Goal: Information Seeking & Learning: Learn about a topic

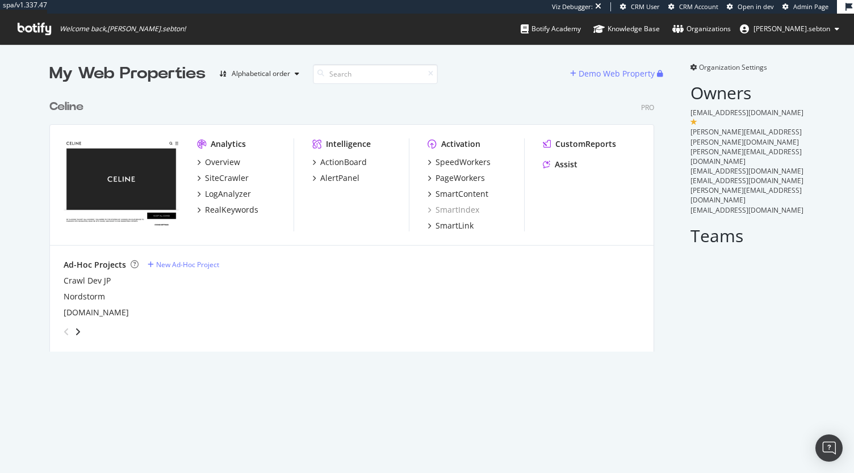
scroll to position [258, 604]
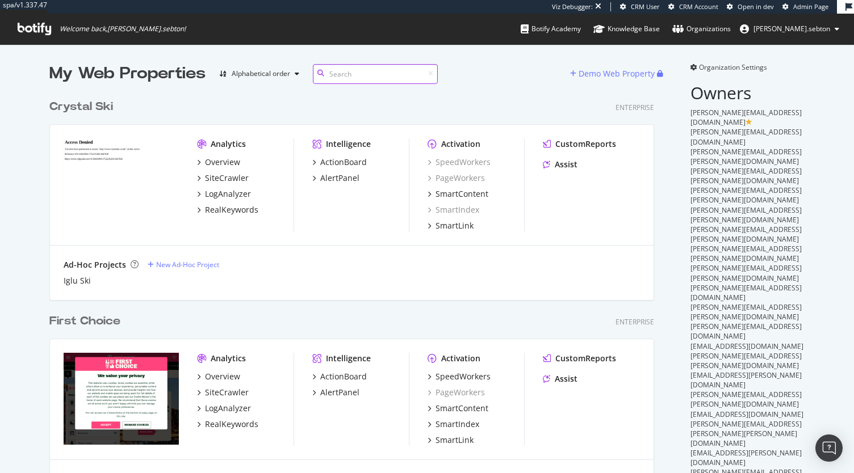
scroll to position [3294, 604]
click at [345, 73] on input at bounding box center [375, 74] width 125 height 20
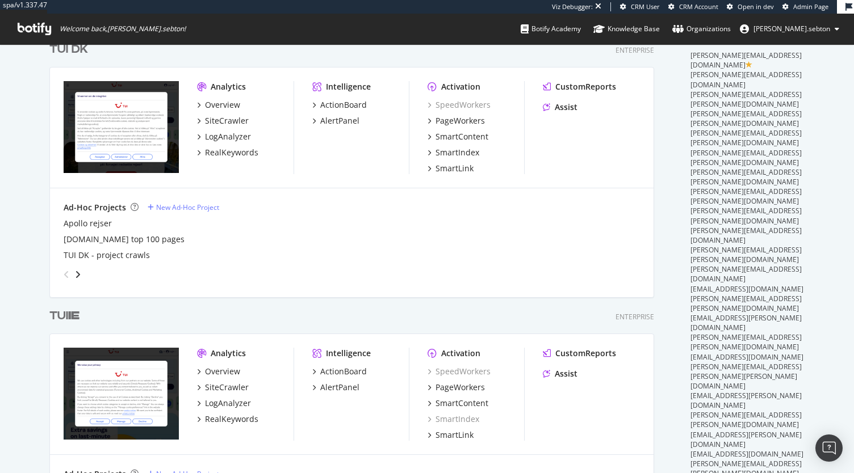
scroll to position [58, 0]
type input "ie"
click at [220, 381] on div "SiteCrawler" at bounding box center [227, 386] width 44 height 11
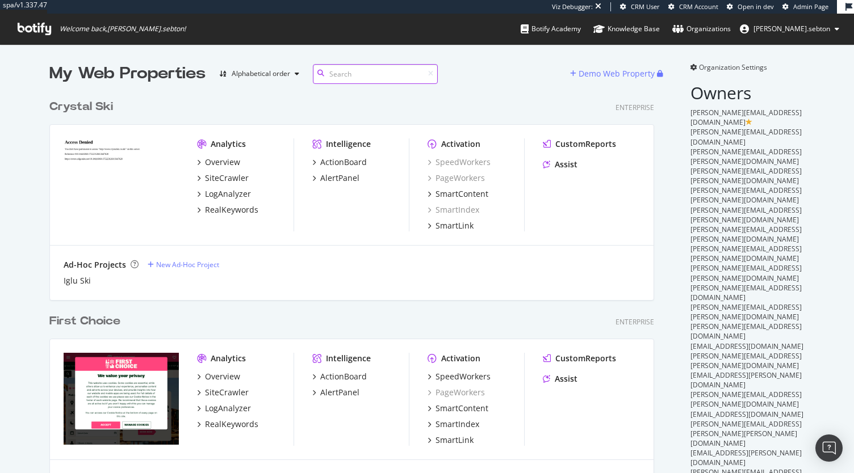
scroll to position [3294, 604]
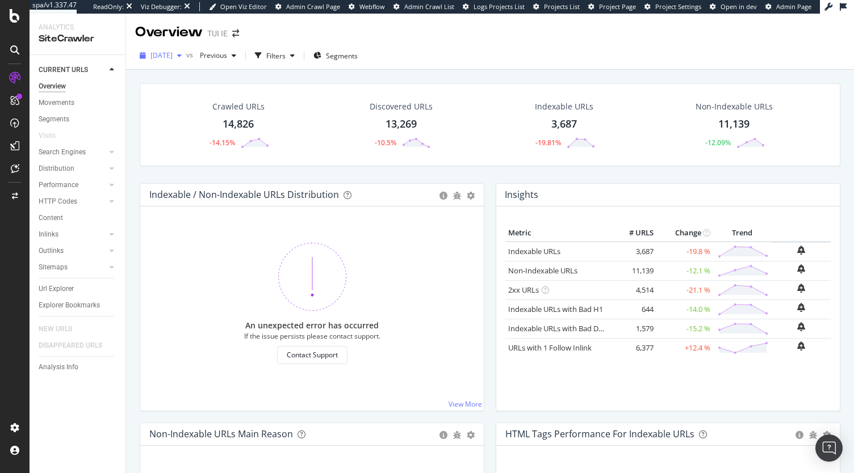
click at [183, 48] on div "2025 Sep. 30th" at bounding box center [160, 55] width 51 height 17
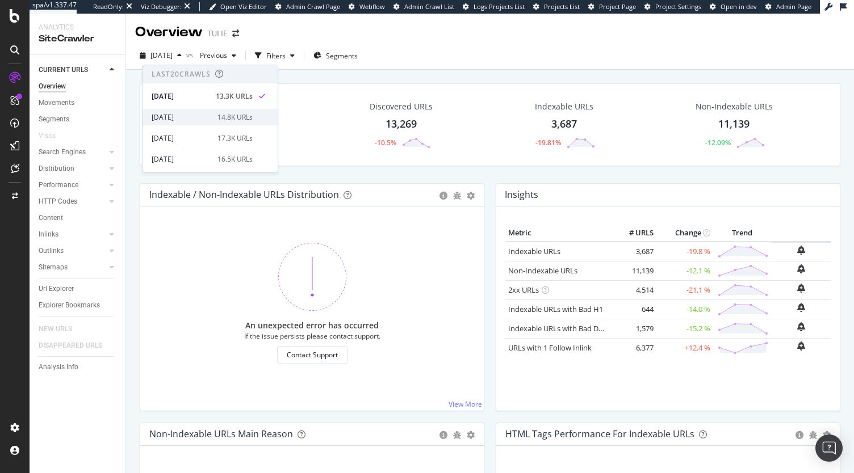
click at [191, 117] on div "2025 Sep. 29th" at bounding box center [181, 117] width 59 height 10
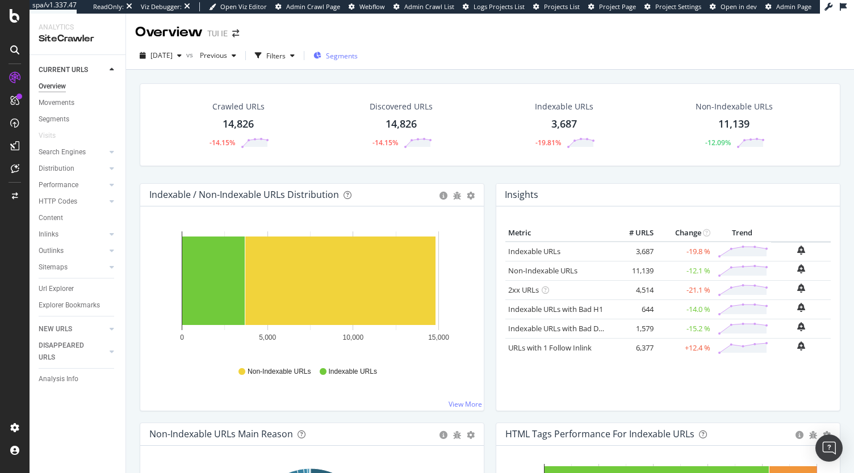
click at [358, 59] on span "Segments" at bounding box center [342, 56] width 32 height 10
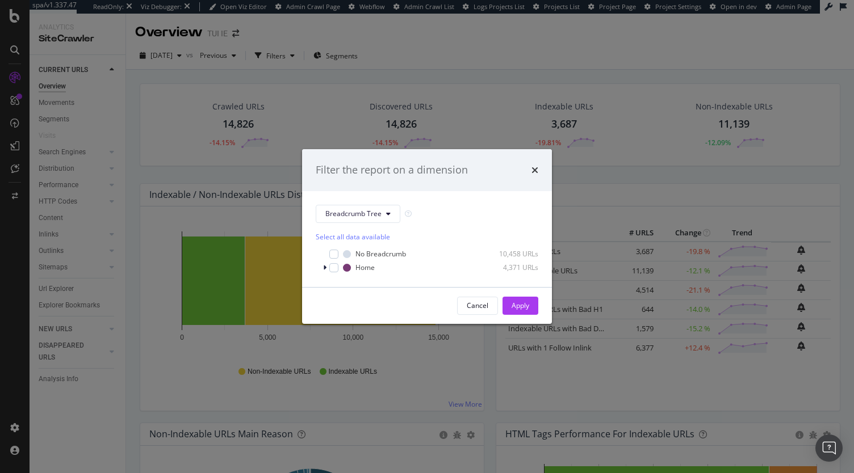
click at [528, 169] on div "Filter the report on a dimension" at bounding box center [427, 170] width 222 height 15
click at [532, 169] on icon "times" at bounding box center [534, 170] width 7 height 9
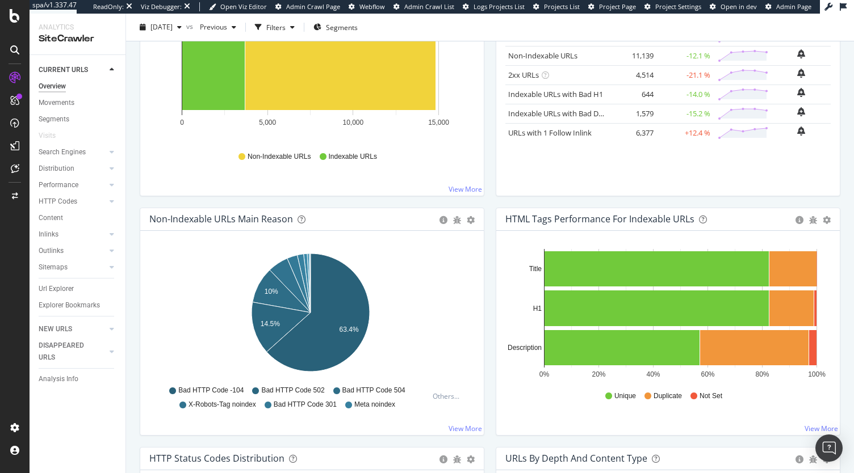
scroll to position [216, 0]
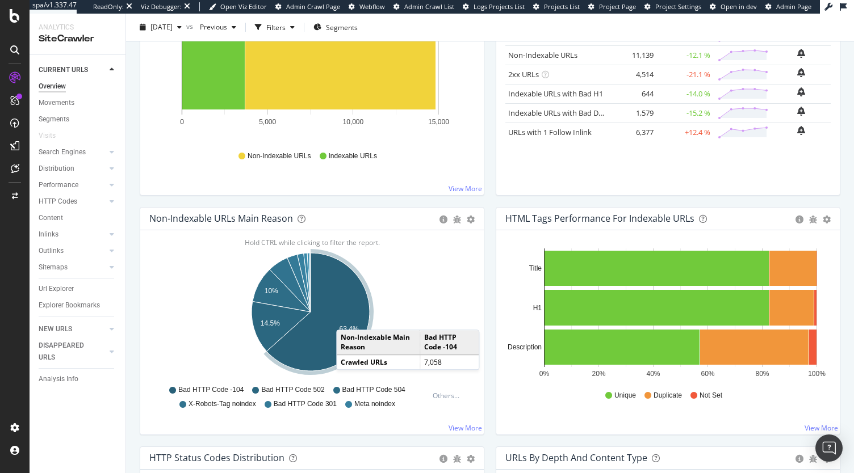
click at [347, 317] on icon "A chart." at bounding box center [318, 312] width 103 height 118
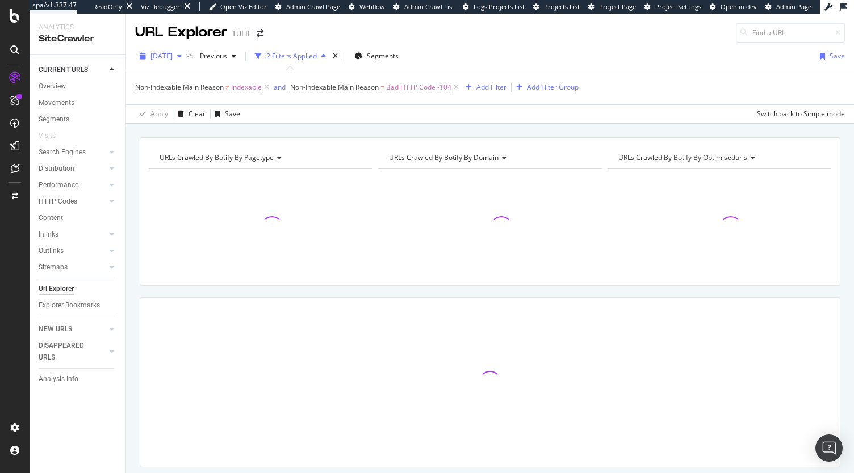
click at [175, 49] on div "2025 Sep. 29th" at bounding box center [160, 56] width 51 height 17
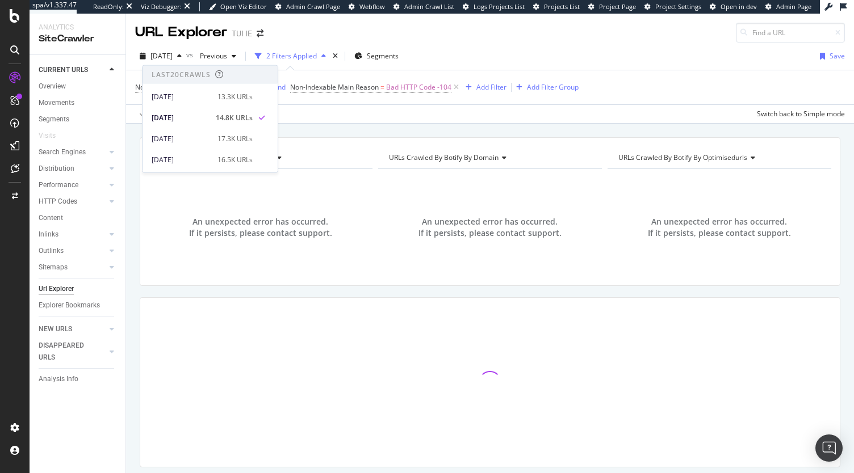
click at [631, 65] on div "2025 Sep. 29th vs Previous 2 Filters Applied Segments Save" at bounding box center [490, 58] width 728 height 23
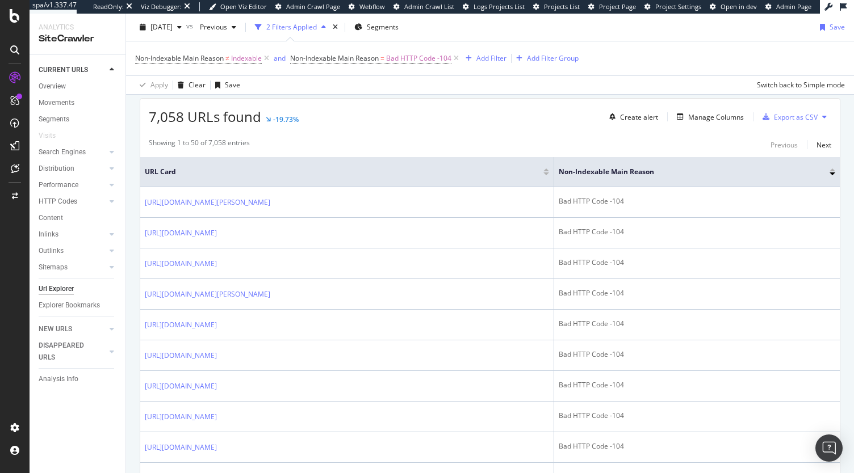
scroll to position [200, 0]
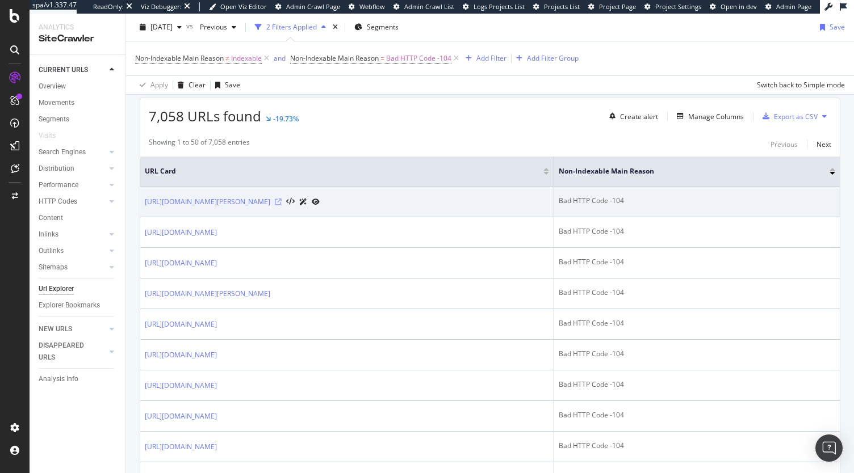
click at [281, 199] on icon at bounding box center [278, 202] width 7 height 7
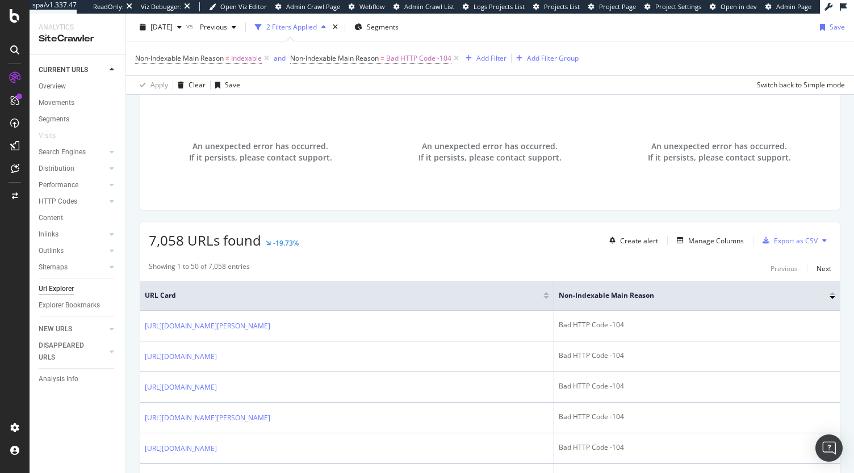
scroll to position [0, 0]
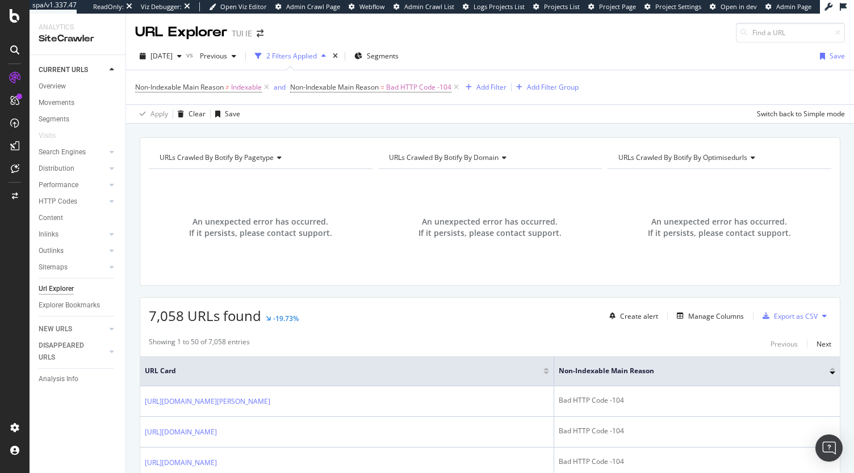
click at [256, 161] on span "URLs Crawled By Botify By pagetype" at bounding box center [216, 158] width 114 height 10
type input "p"
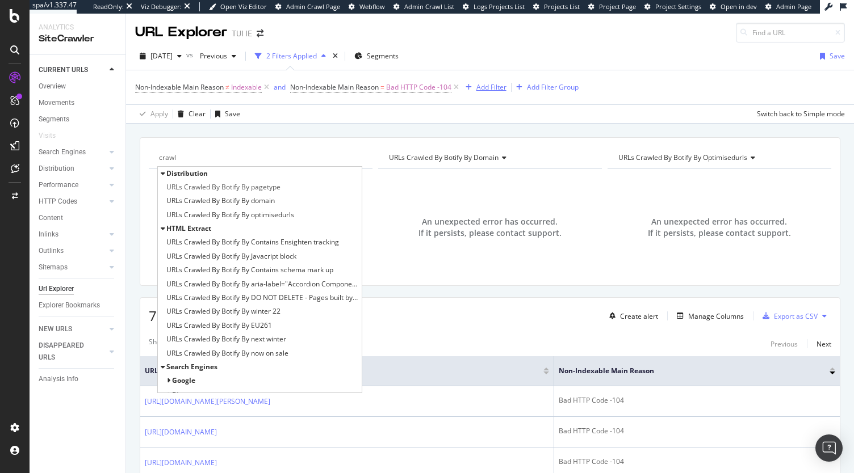
type input "crawl"
click at [497, 86] on div "Add Filter" at bounding box center [491, 87] width 30 height 10
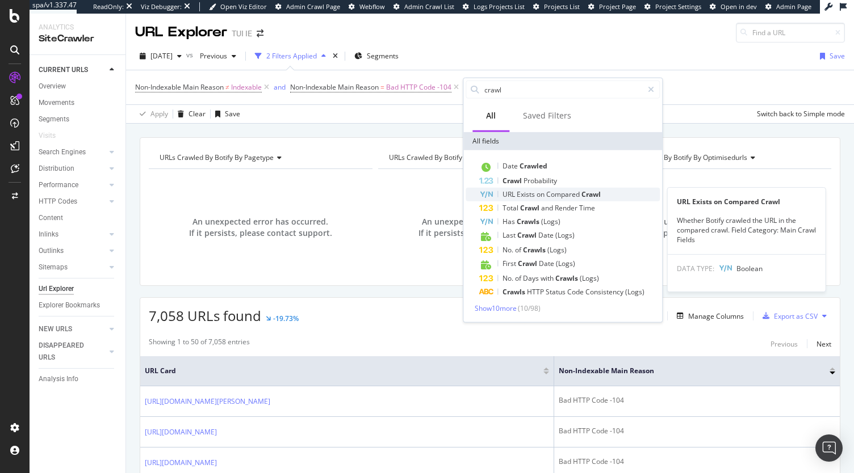
type input "crawl"
click at [594, 197] on span "Crawl" at bounding box center [590, 195] width 19 height 10
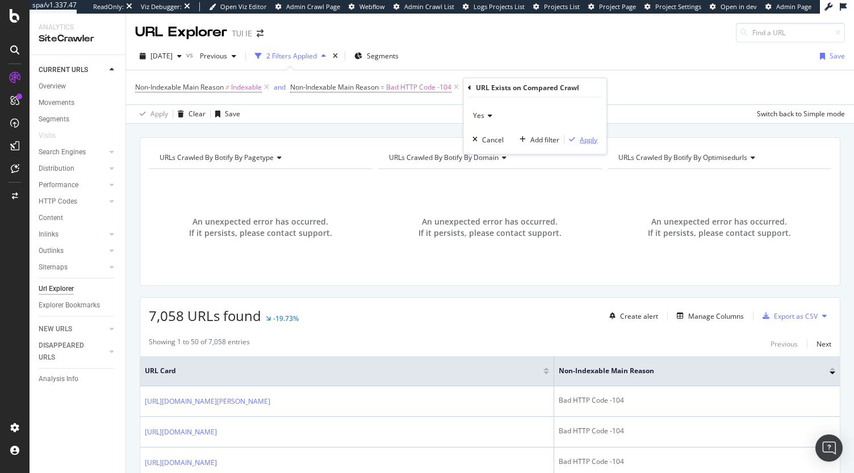
click at [588, 140] on div "Apply" at bounding box center [588, 139] width 18 height 10
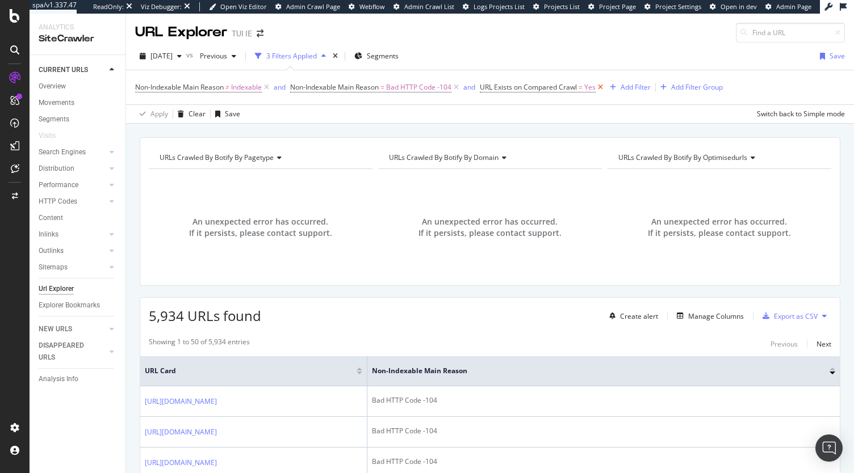
click at [603, 86] on icon at bounding box center [600, 87] width 10 height 11
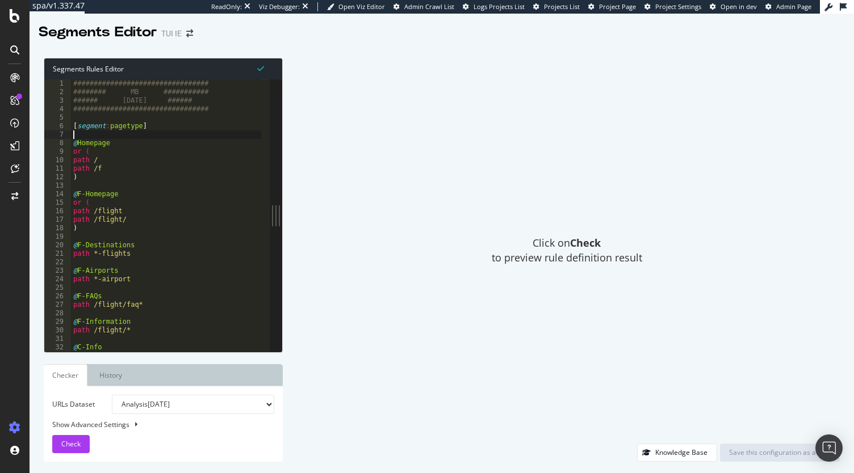
click at [162, 133] on div "################################# ######## MB ########### ###### [DATE] ###### …" at bounding box center [221, 220] width 300 height 282
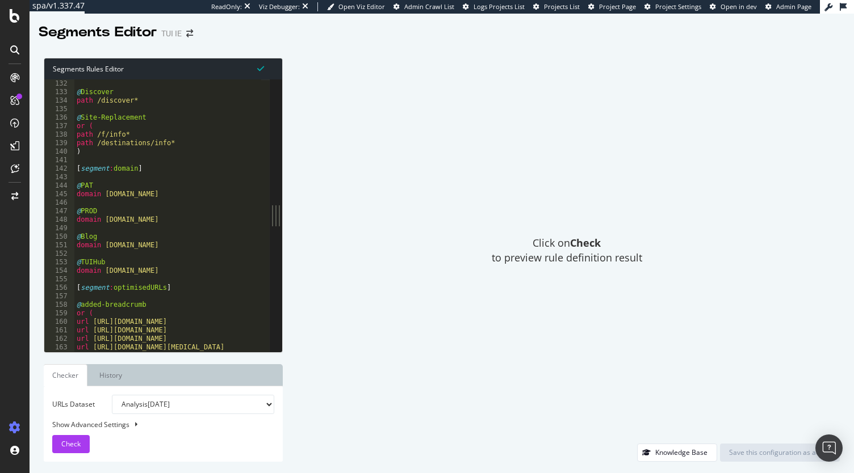
scroll to position [1174, 0]
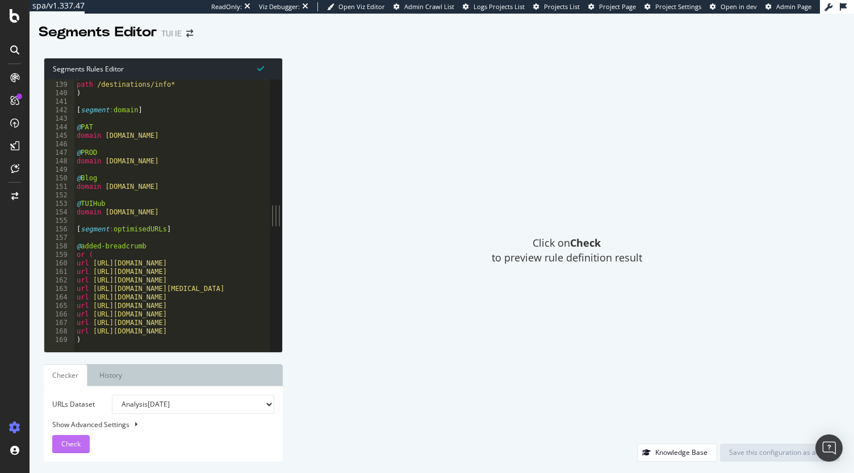
click at [73, 452] on div "Check" at bounding box center [70, 444] width 19 height 17
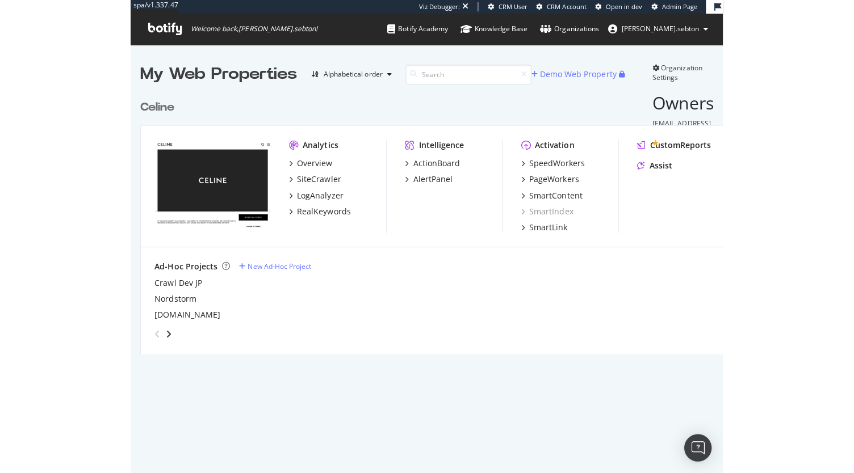
scroll to position [258, 604]
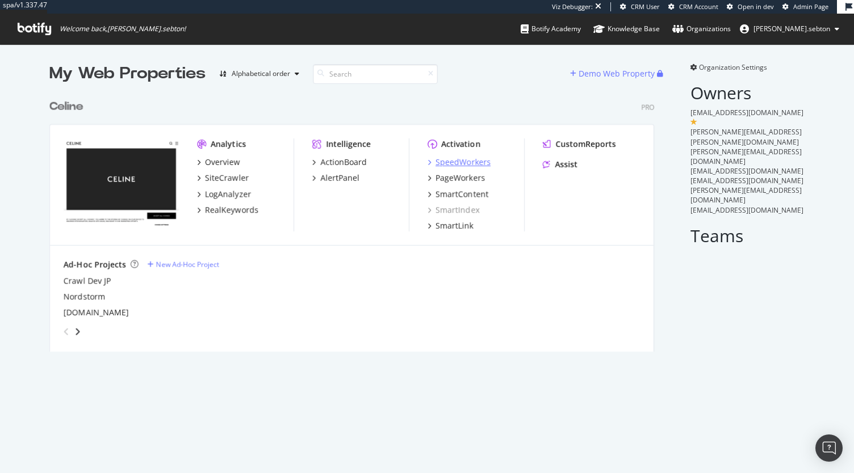
click at [459, 165] on div "SpeedWorkers" at bounding box center [462, 162] width 55 height 11
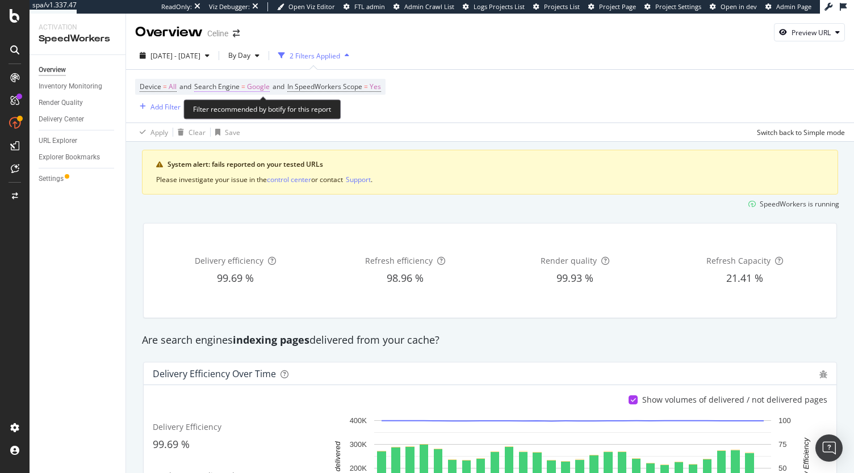
click at [245, 85] on span "=" at bounding box center [243, 87] width 4 height 10
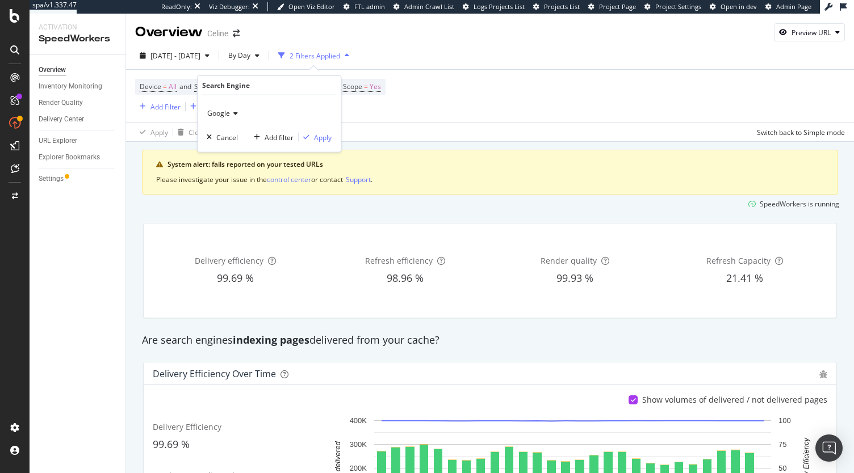
click at [234, 106] on div "Google" at bounding box center [269, 113] width 125 height 18
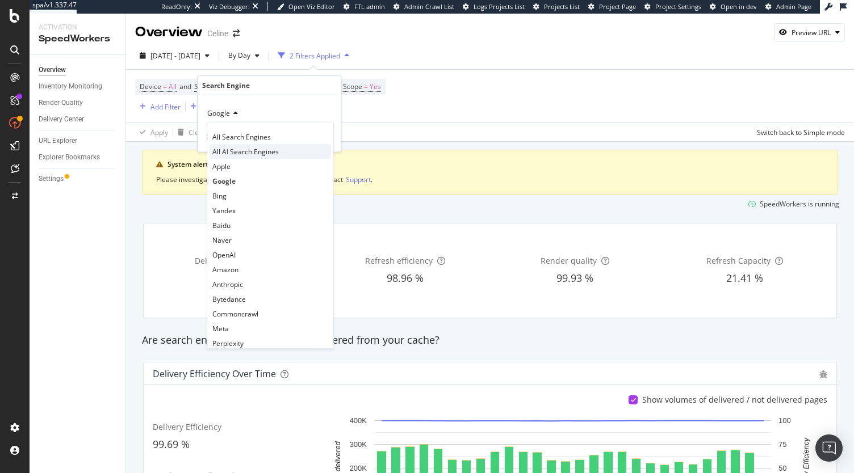
click at [274, 150] on span "All AI Search Engines" at bounding box center [245, 151] width 66 height 10
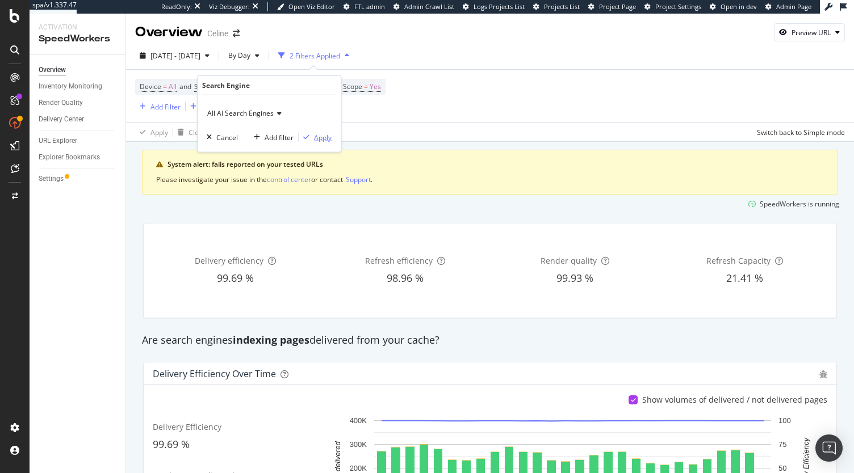
click at [316, 137] on div "Apply" at bounding box center [323, 137] width 18 height 10
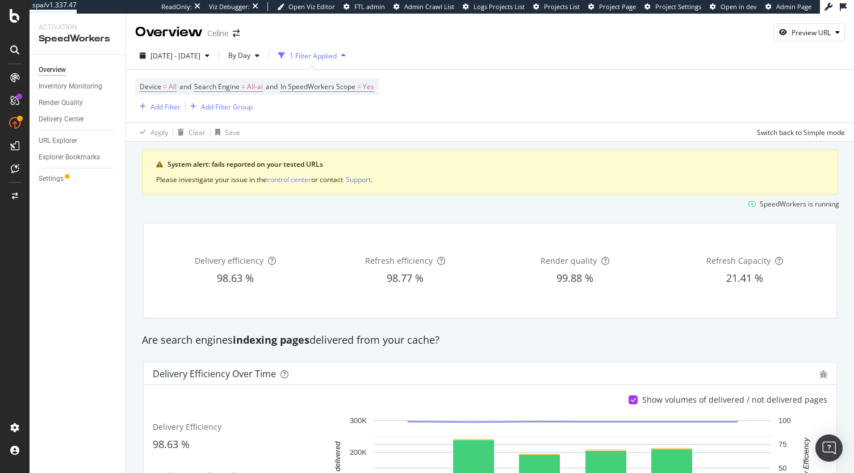
click at [600, 176] on div "Please investigate your issue in the control center or contact Support ." at bounding box center [489, 179] width 667 height 11
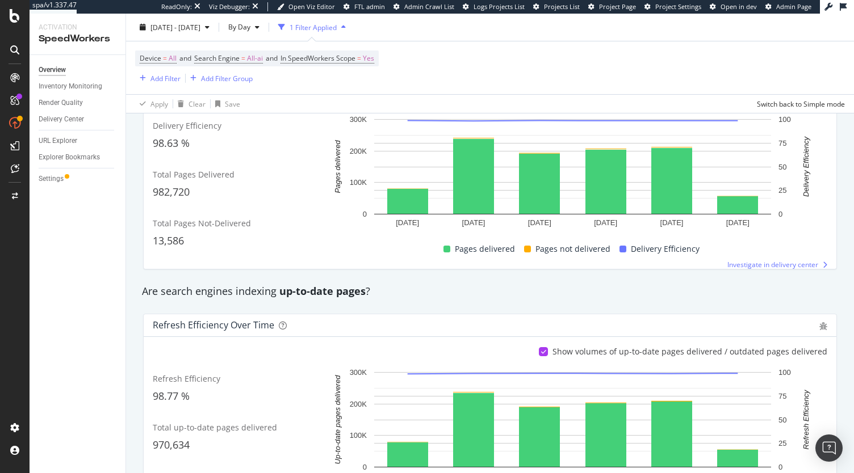
scroll to position [303, 0]
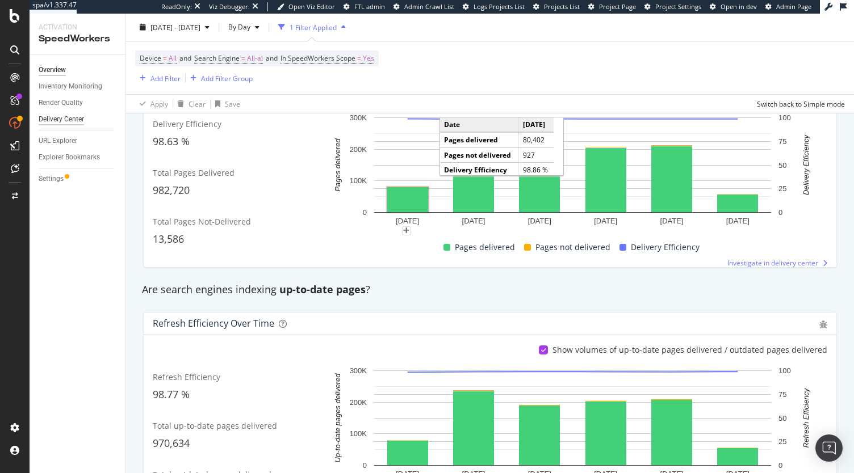
click at [65, 122] on div "Delivery Center" at bounding box center [61, 119] width 45 height 12
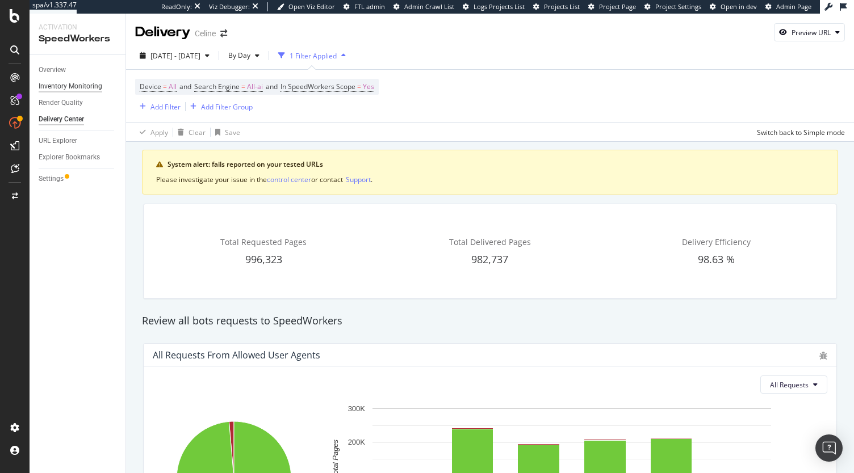
drag, startPoint x: 56, startPoint y: 70, endPoint x: 86, endPoint y: 82, distance: 33.1
click at [56, 70] on div "Overview" at bounding box center [52, 70] width 27 height 12
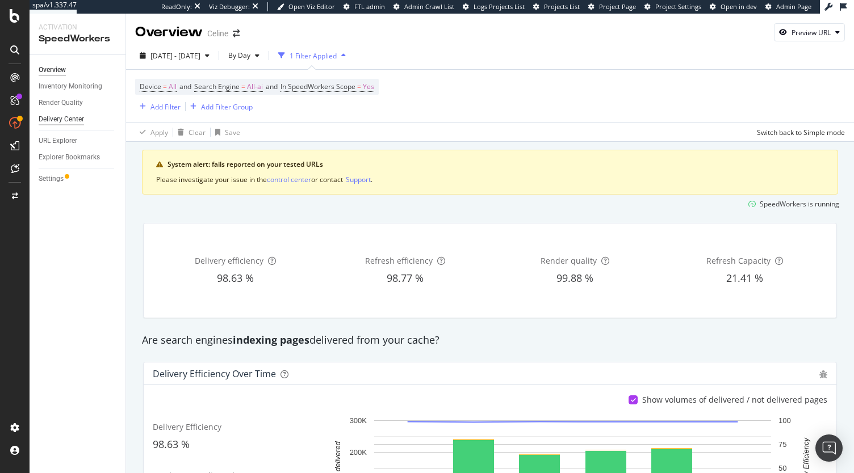
click at [74, 121] on div "Delivery Center" at bounding box center [61, 119] width 45 height 12
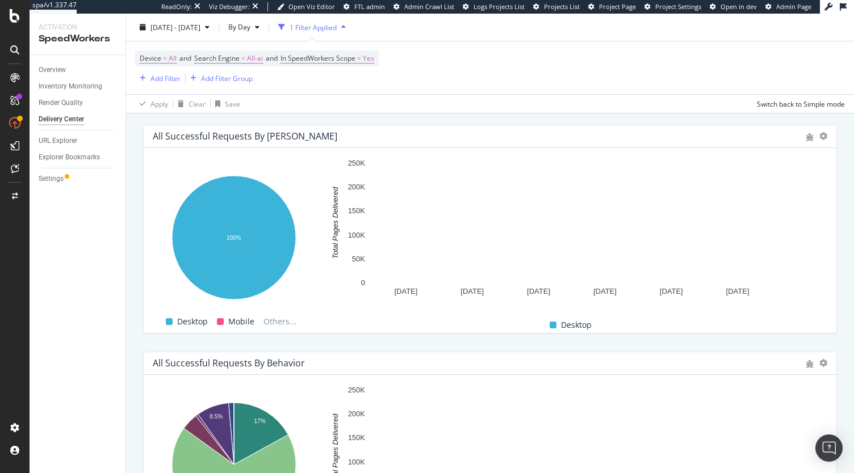
scroll to position [689, 0]
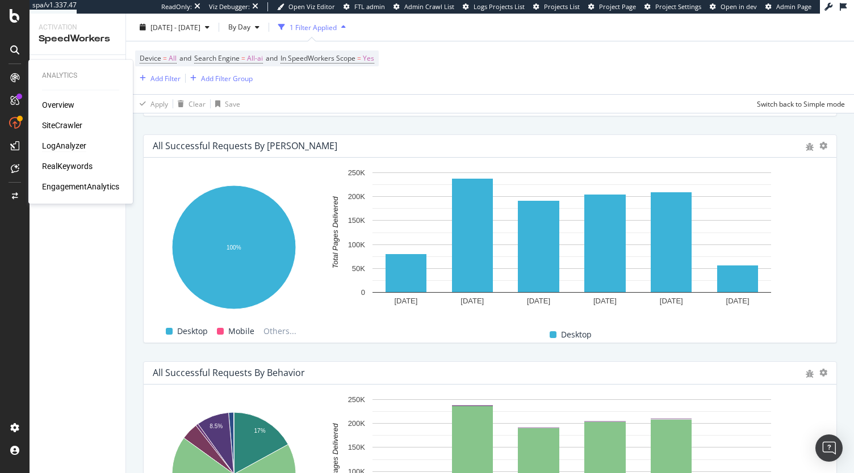
click at [56, 142] on div "LogAnalyzer" at bounding box center [64, 145] width 44 height 11
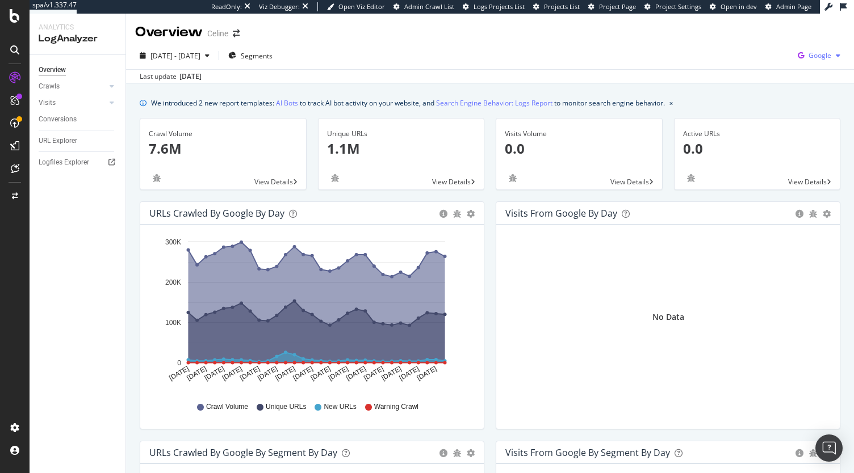
click at [814, 49] on div "Google" at bounding box center [819, 55] width 52 height 17
click at [812, 137] on span "OpenAI" at bounding box center [819, 141] width 42 height 10
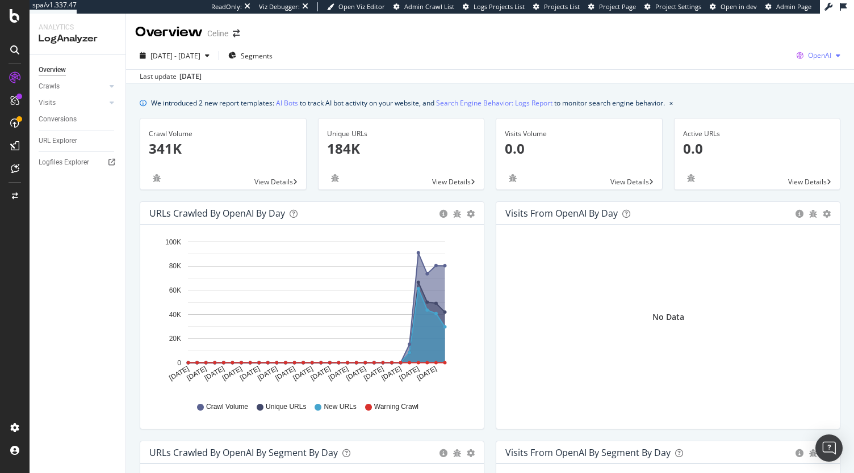
click at [816, 53] on span "OpenAI" at bounding box center [819, 56] width 23 height 10
click at [813, 162] on span "Other AI Bots" at bounding box center [818, 162] width 42 height 10
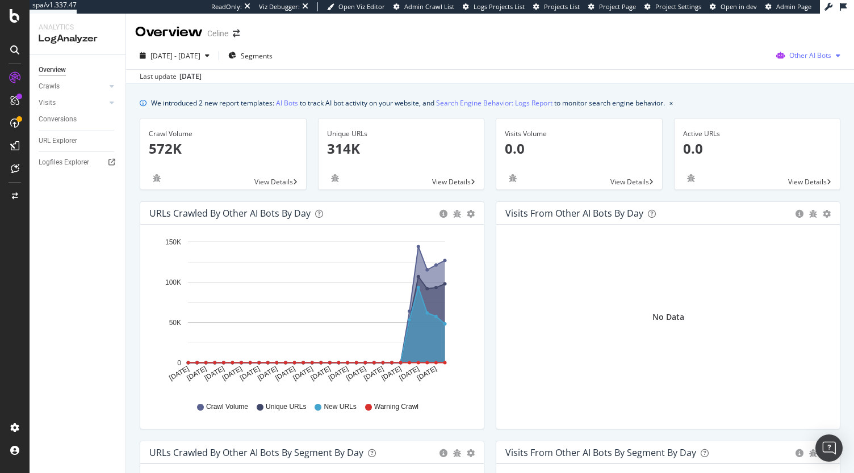
click at [799, 49] on div "Other AI Bots" at bounding box center [807, 55] width 73 height 17
click at [71, 170] on div "CustomReports" at bounding box center [70, 172] width 56 height 11
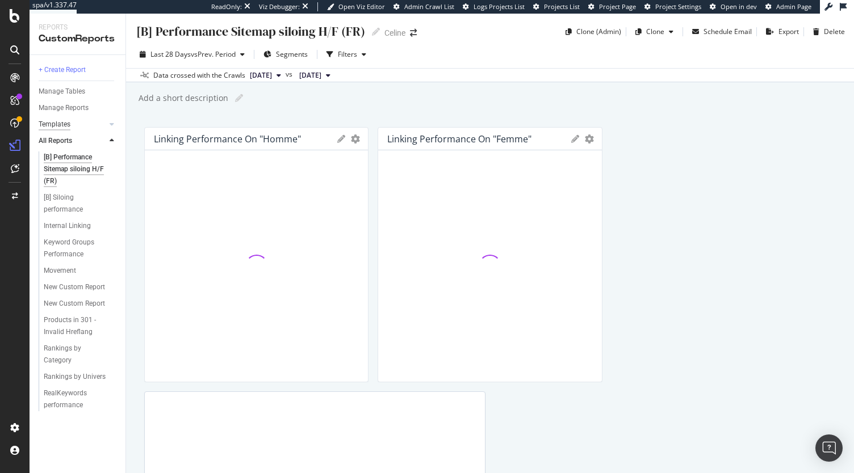
click at [49, 125] on div "Templates" at bounding box center [55, 125] width 32 height 12
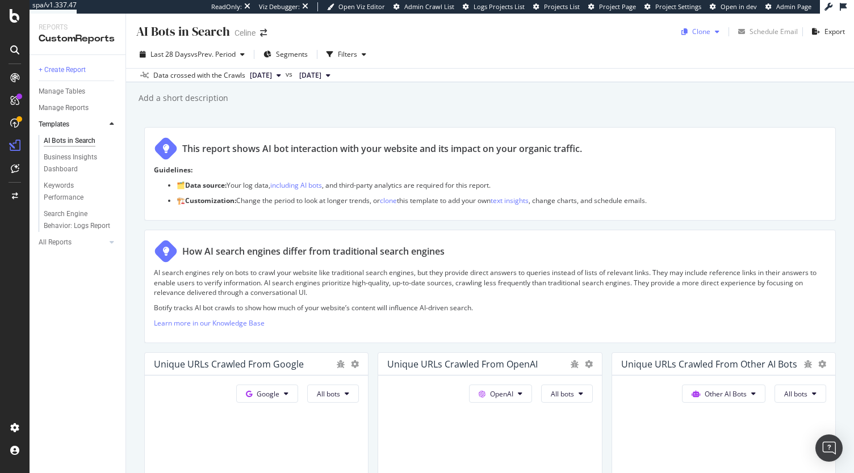
click at [695, 36] on div "Clone" at bounding box center [701, 32] width 18 height 10
click at [697, 103] on span "Celine" at bounding box center [737, 106] width 119 height 12
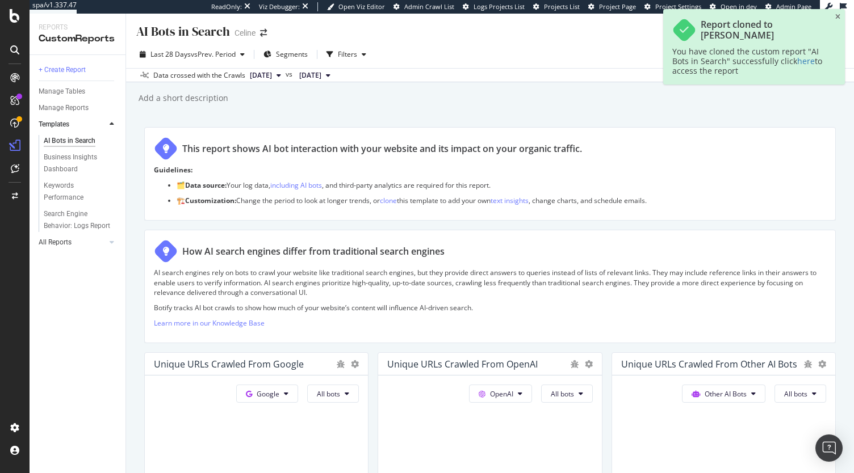
click at [74, 239] on link "All Reports" at bounding box center [73, 243] width 68 height 12
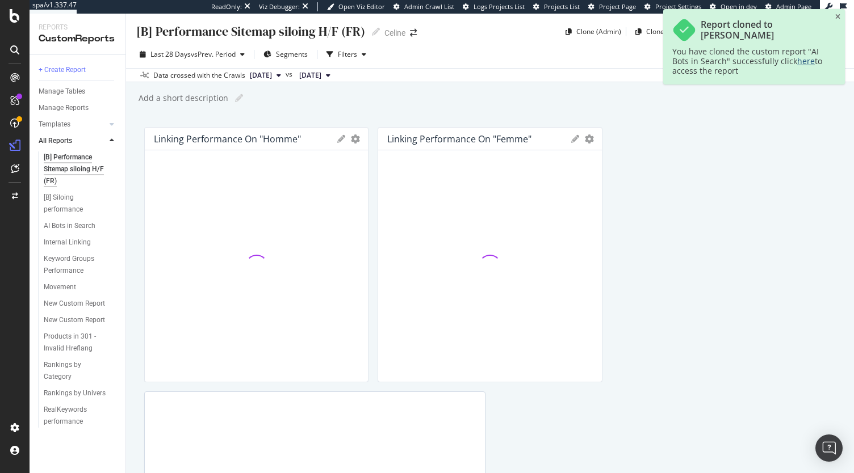
click at [804, 60] on link "here" at bounding box center [806, 61] width 18 height 11
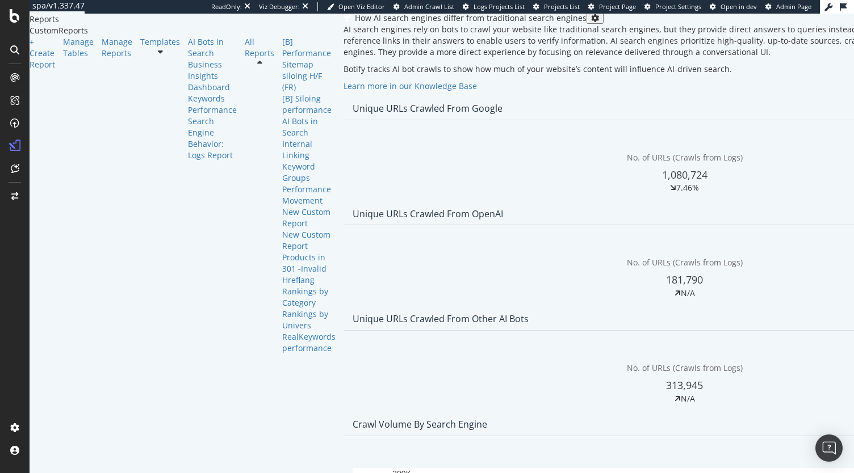
scroll to position [135, 0]
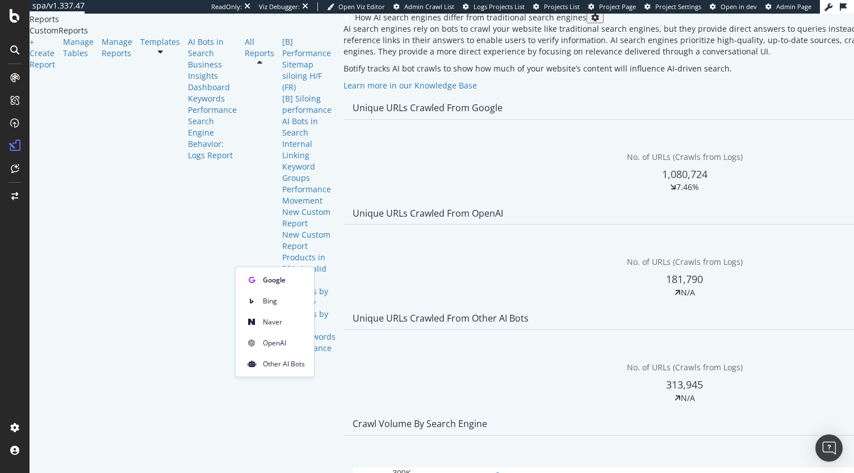
click at [372, 97] on div "How AI search engines differ from traditional search engines AI search engines …" at bounding box center [684, 54] width 682 height 85
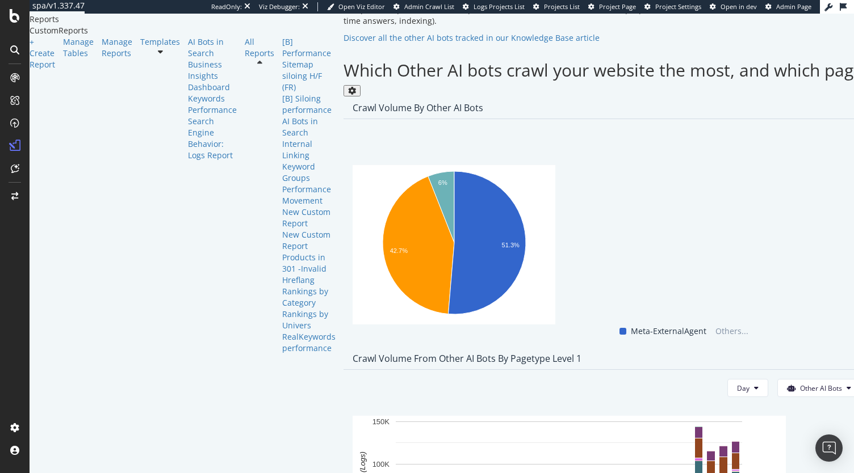
scroll to position [1936, 0]
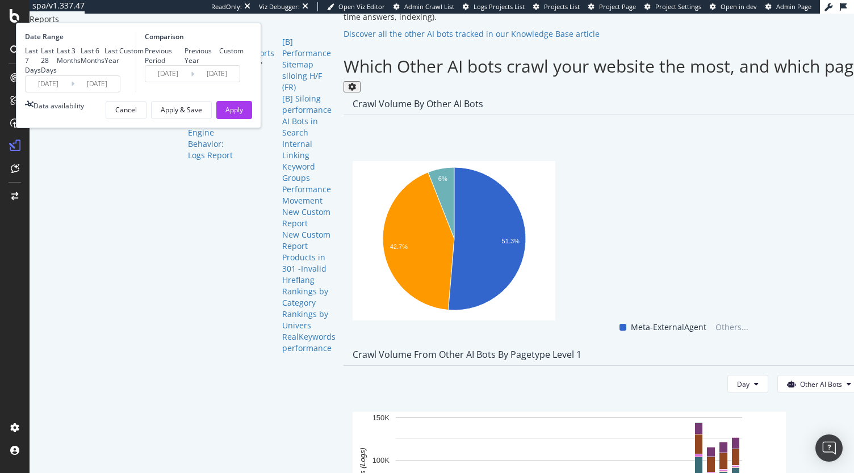
click at [81, 65] on div "Last 3 Months" at bounding box center [69, 55] width 24 height 19
type input "2025/06/30"
type input "2025/03/30"
type input "2025/06/29"
drag, startPoint x: 354, startPoint y: 180, endPoint x: 346, endPoint y: 178, distance: 8.4
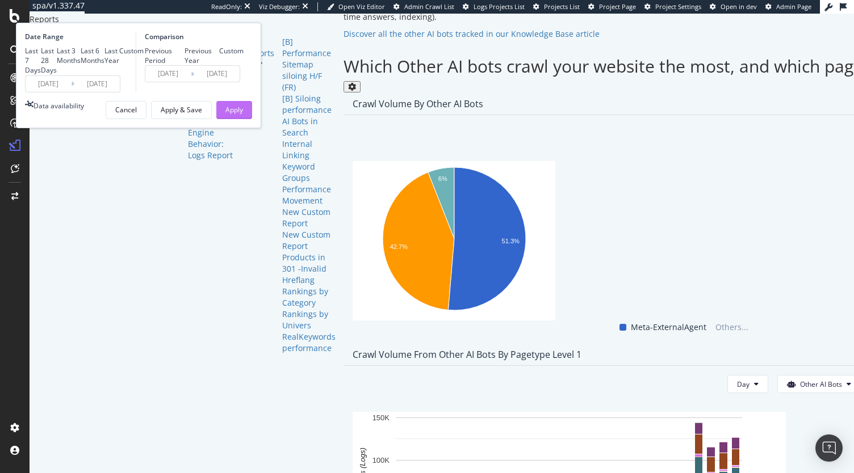
click at [252, 119] on button "Apply" at bounding box center [234, 110] width 36 height 18
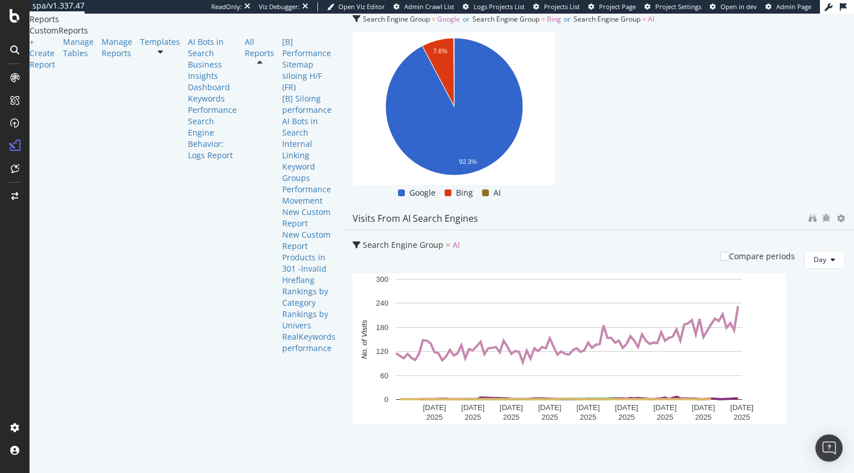
scroll to position [1936, 0]
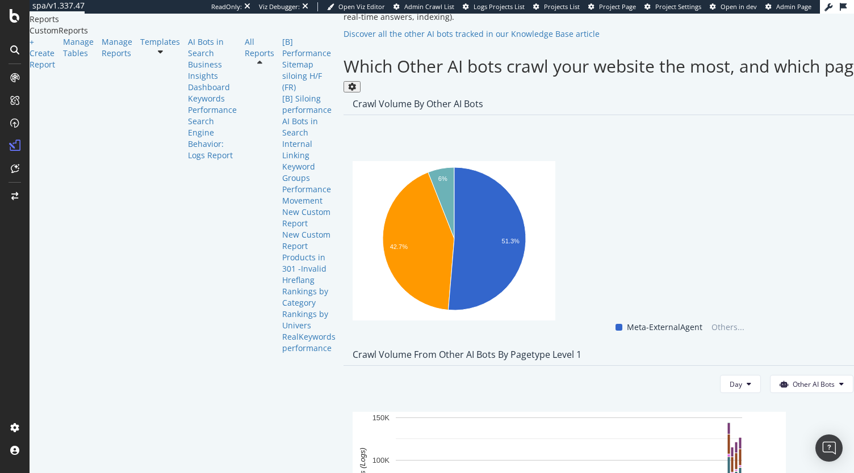
click at [805, 264] on div "Month" at bounding box center [797, 273] width 39 height 21
click at [789, 254] on span "Week" at bounding box center [789, 255] width 22 height 10
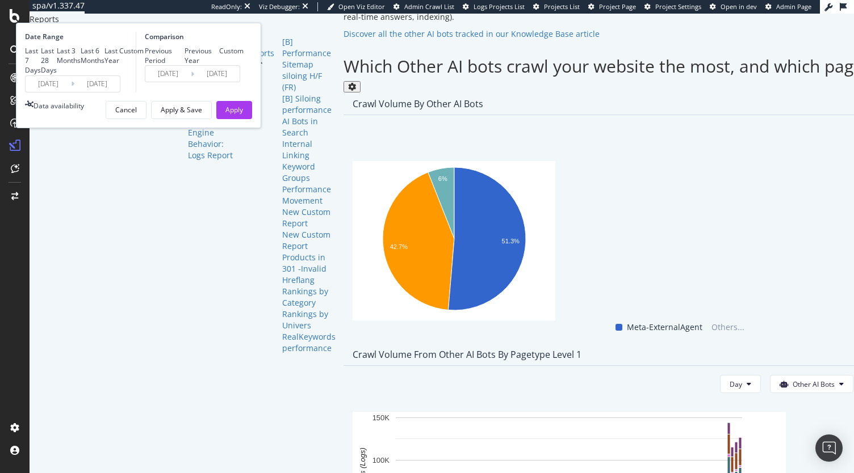
click at [119, 65] on div "Last Year" at bounding box center [111, 55] width 15 height 19
type input "2024/09/30"
type input "2023/10/01"
type input "2024/09/29"
click at [243, 115] on div "Apply" at bounding box center [234, 110] width 18 height 10
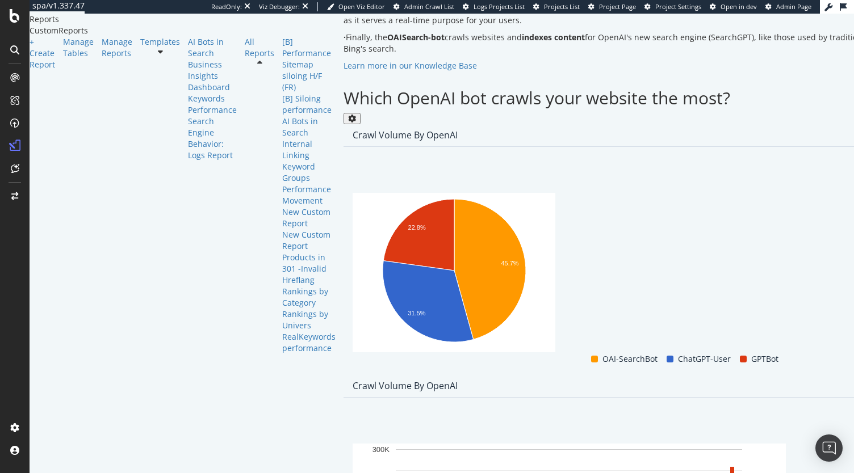
scroll to position [874, 0]
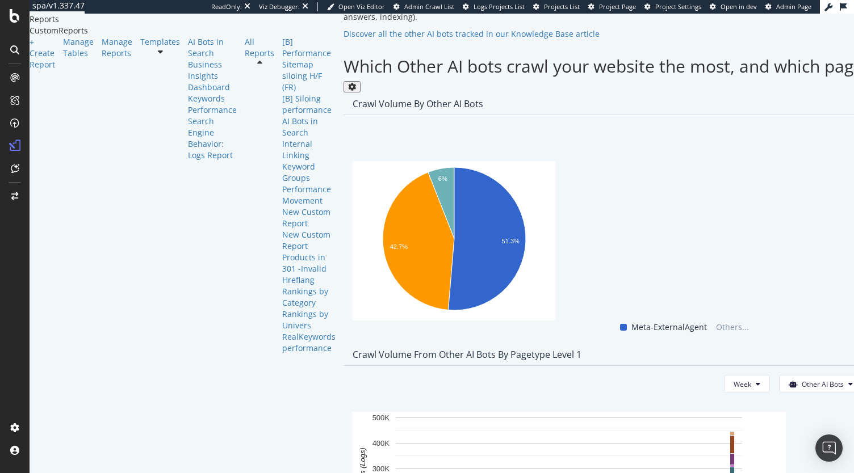
scroll to position [1880, 0]
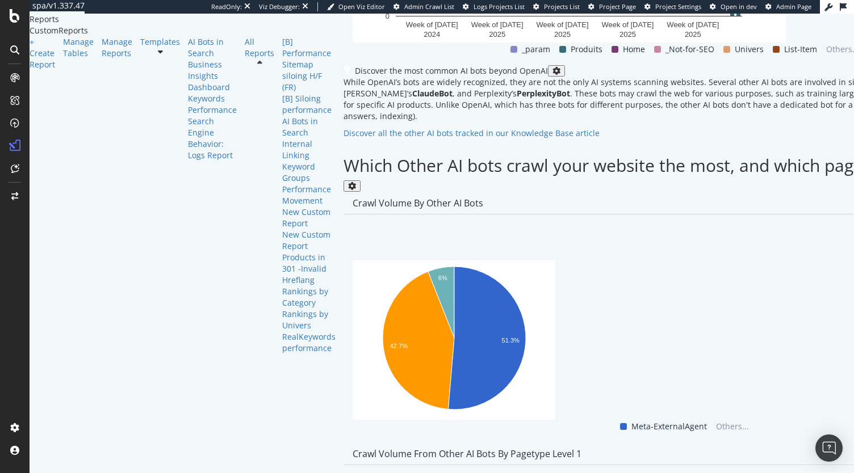
scroll to position [1833, 0]
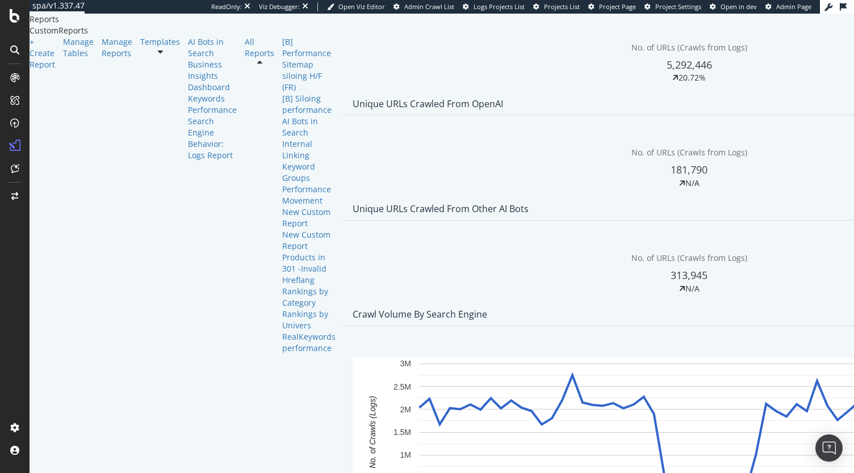
scroll to position [244, 0]
click at [280, 197] on div "Bing" at bounding box center [275, 192] width 78 height 16
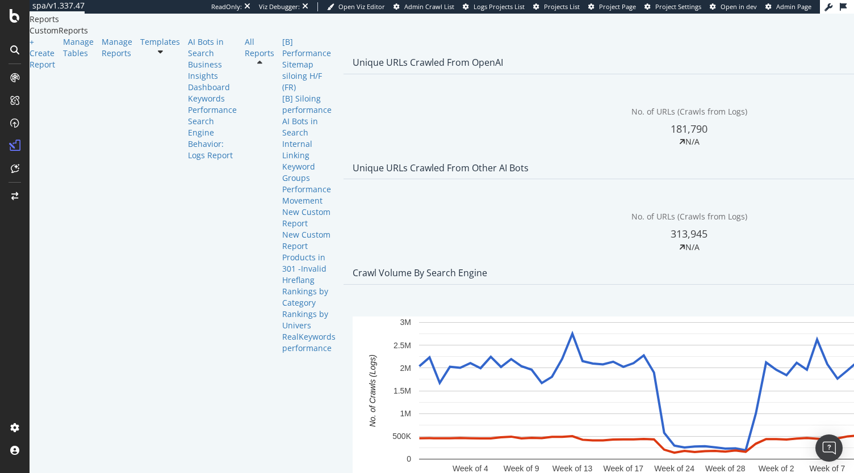
scroll to position [216, 0]
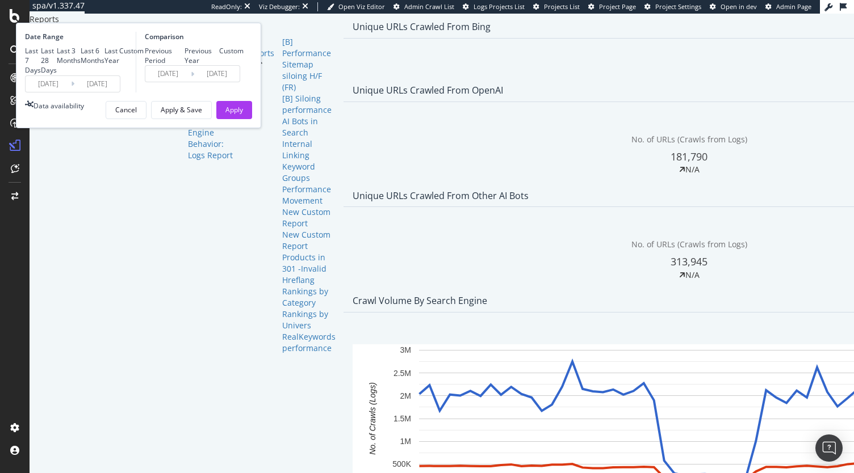
click at [144, 75] on div "Last 7 Days Last 28 Days Last 3 Months Last 6 Months Last Year Custom" at bounding box center [84, 60] width 119 height 29
click at [57, 75] on div "Last 28 Days" at bounding box center [49, 60] width 16 height 29
type input "2025/09/02"
type input "2025/08/05"
type input "2025/09/01"
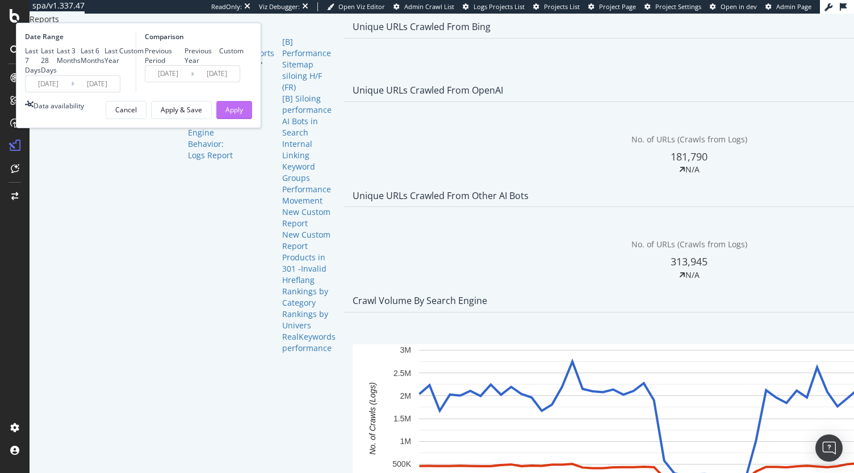
click at [243, 115] on div "Apply" at bounding box center [234, 110] width 18 height 10
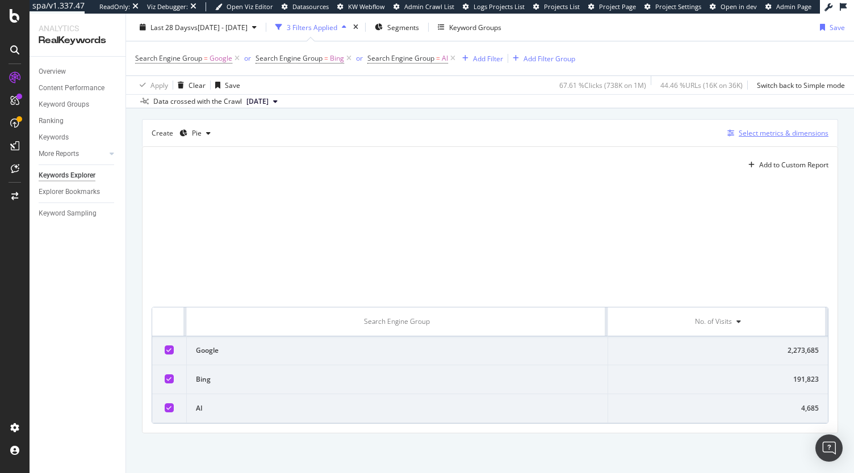
scroll to position [213, 0]
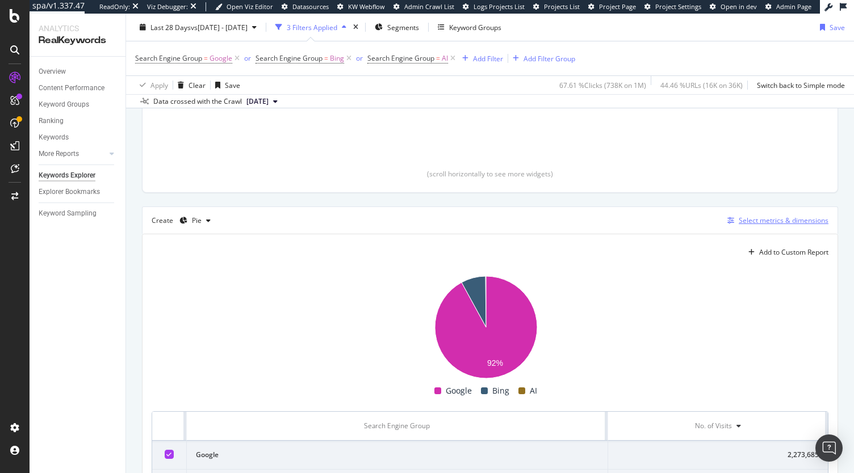
click at [764, 217] on div "Select metrics & dimensions" at bounding box center [783, 221] width 90 height 10
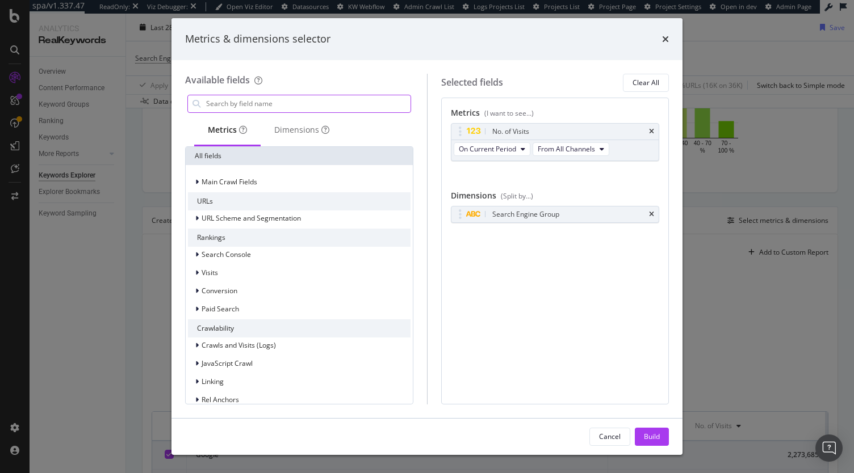
click at [275, 104] on input "modal" at bounding box center [307, 103] width 205 height 17
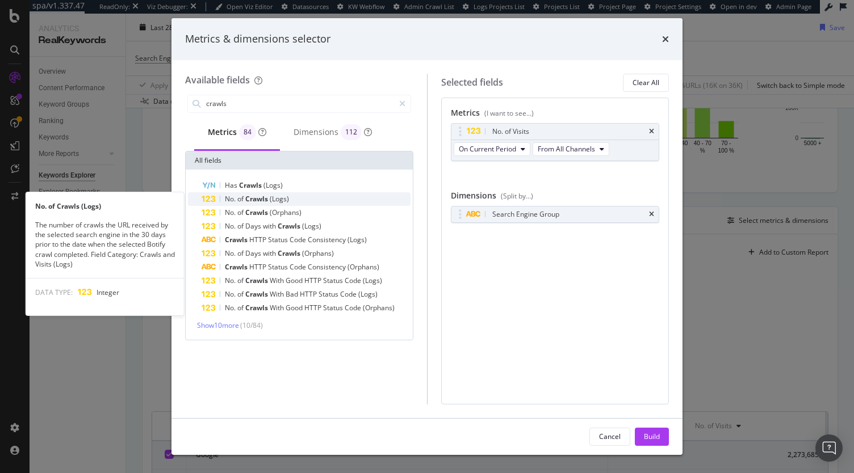
type input "crawls"
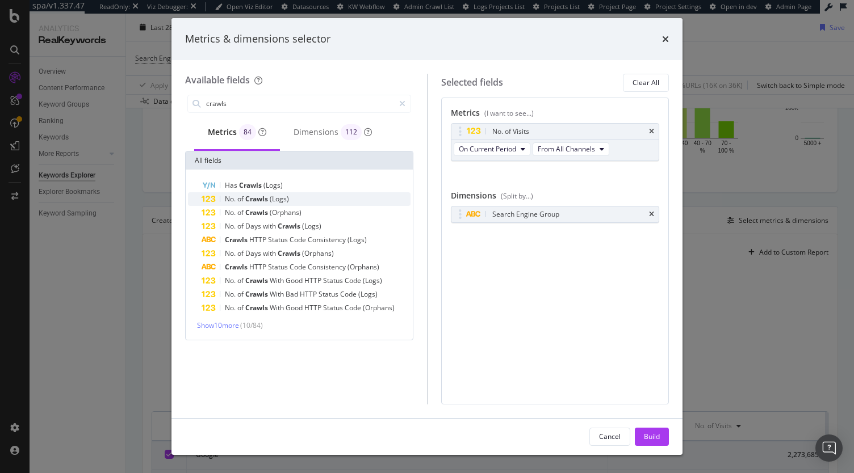
click at [323, 201] on div "No. of Crawls (Logs)" at bounding box center [305, 199] width 209 height 14
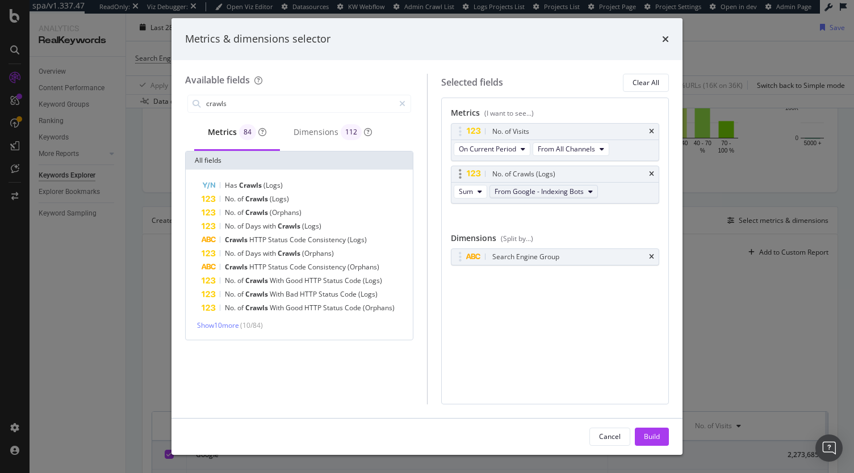
click at [588, 188] on icon "modal" at bounding box center [590, 191] width 5 height 7
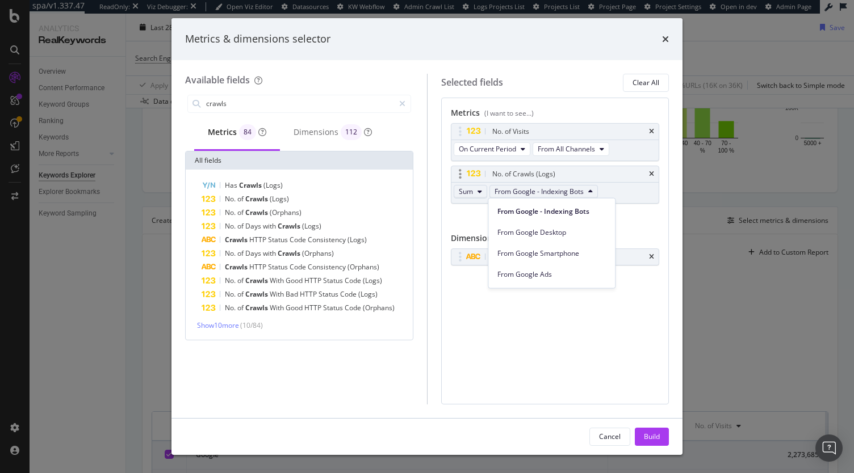
click at [474, 186] on button "Sum" at bounding box center [469, 192] width 33 height 14
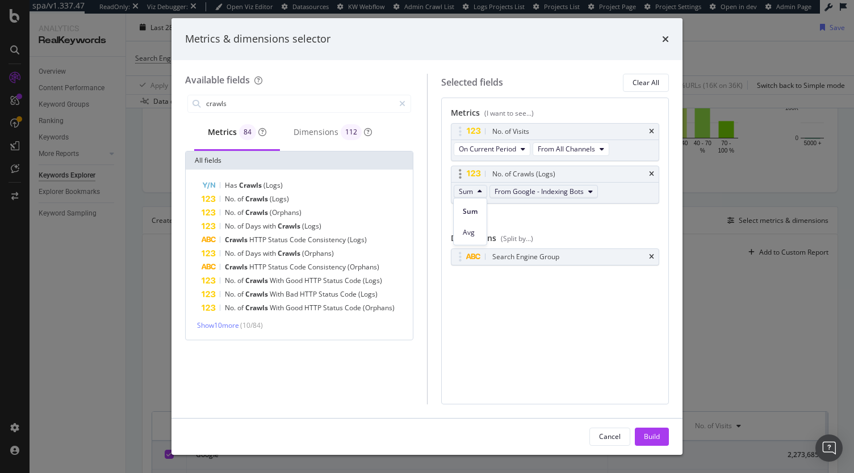
click at [546, 194] on span "From Google - Indexing Bots" at bounding box center [538, 192] width 89 height 10
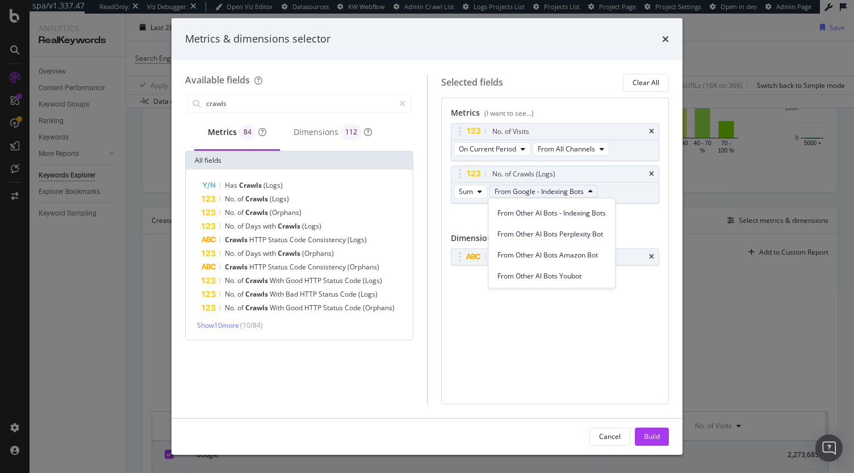
click at [634, 217] on div "No. of Visits On Current Period From All Channels No. of Crawls (Logs) Sum From…" at bounding box center [555, 175] width 209 height 105
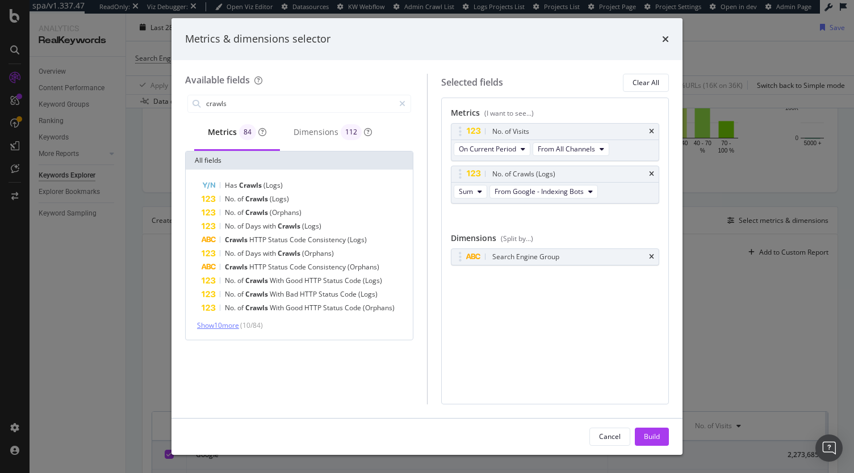
click at [228, 326] on span "Show 10 more" at bounding box center [218, 326] width 42 height 10
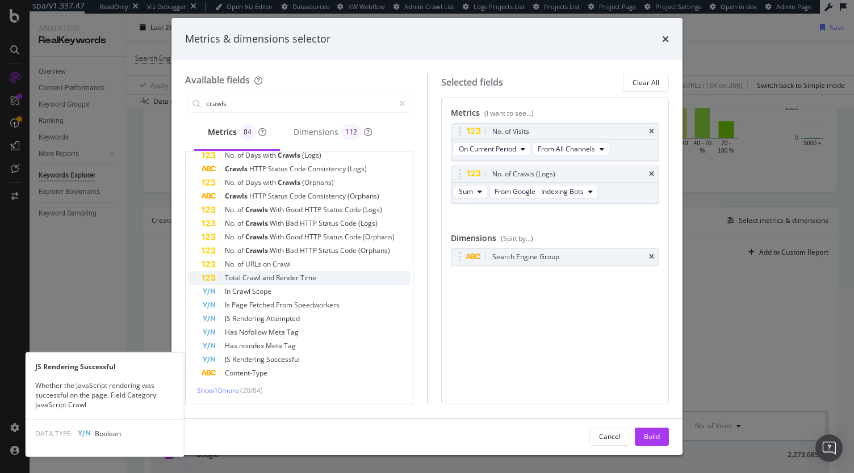
scroll to position [0, 0]
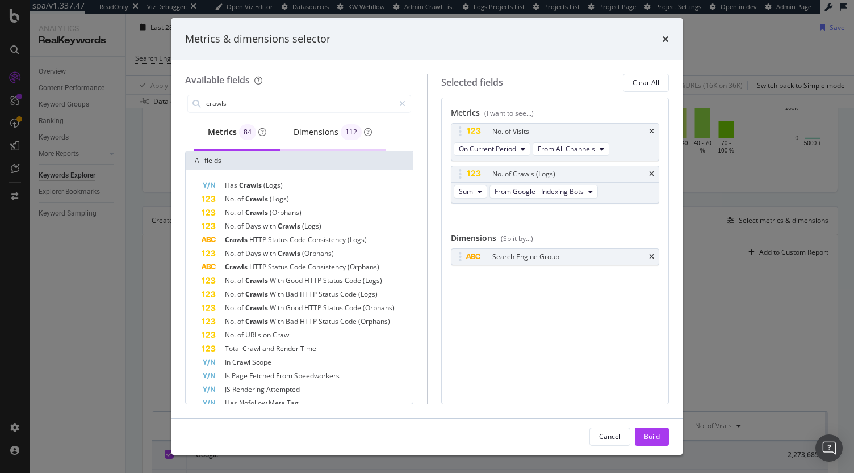
click at [316, 134] on div "Dimensions 112" at bounding box center [332, 132] width 78 height 16
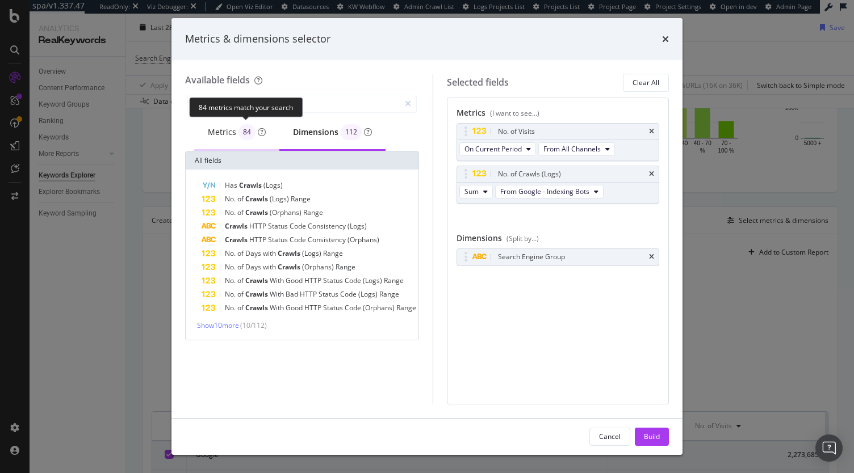
click at [225, 120] on div "Metrics 84" at bounding box center [236, 133] width 85 height 36
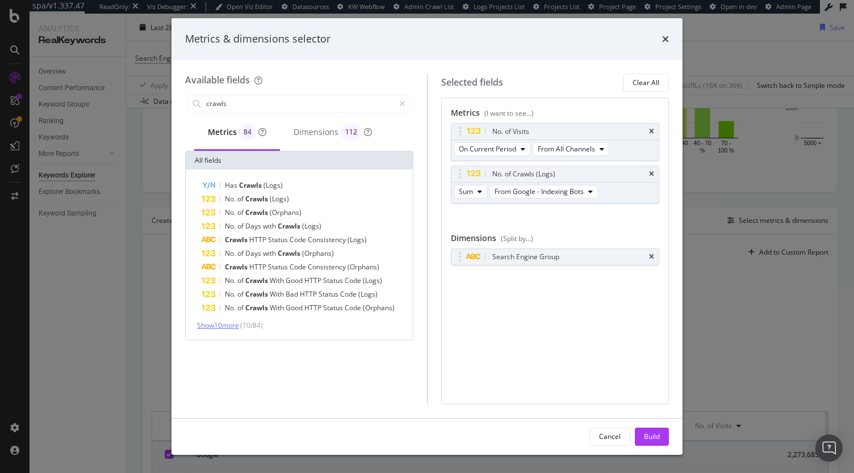
click at [229, 323] on span "Show 10 more" at bounding box center [218, 326] width 42 height 10
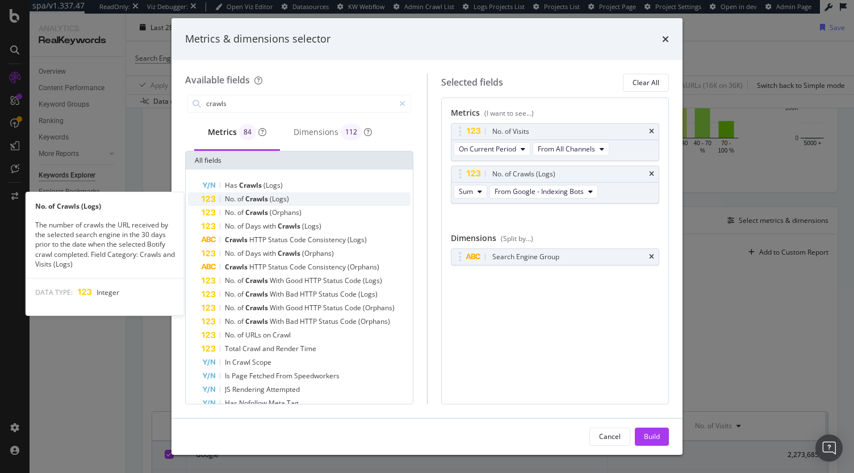
click at [281, 203] on div "No. of Crawls (Logs)" at bounding box center [305, 199] width 209 height 14
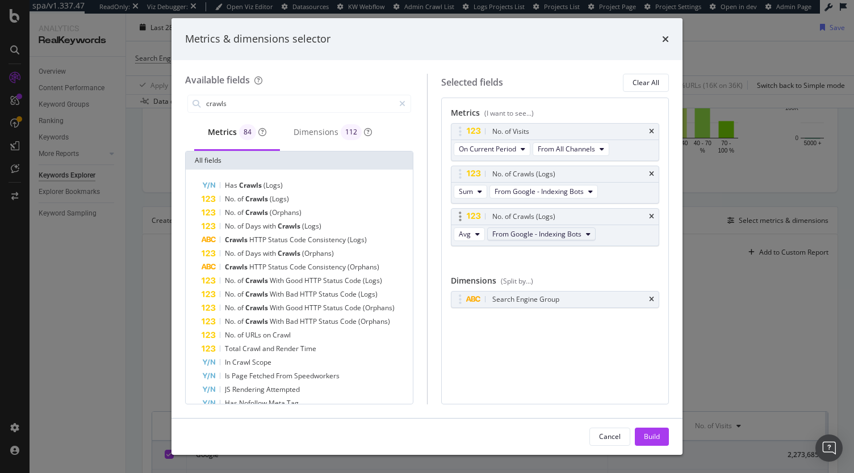
click at [549, 234] on span "From Google - Indexing Bots" at bounding box center [536, 234] width 89 height 10
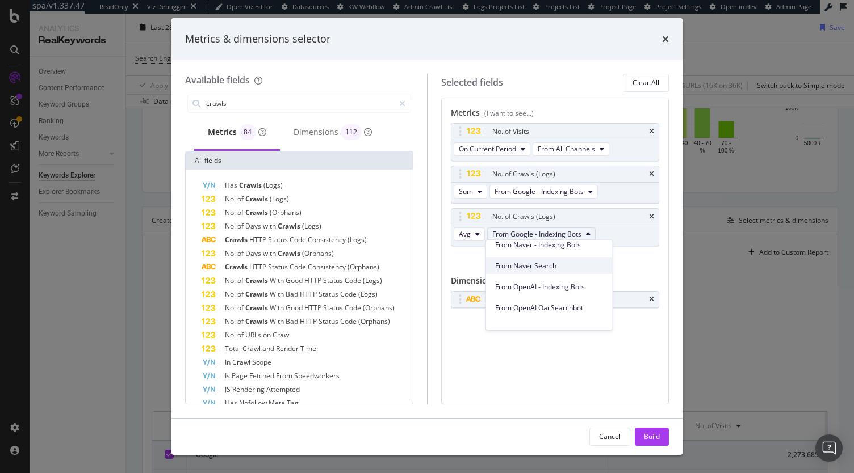
scroll to position [198, 0]
click at [564, 287] on span "From OpenAI - Indexing Bots" at bounding box center [549, 286] width 108 height 10
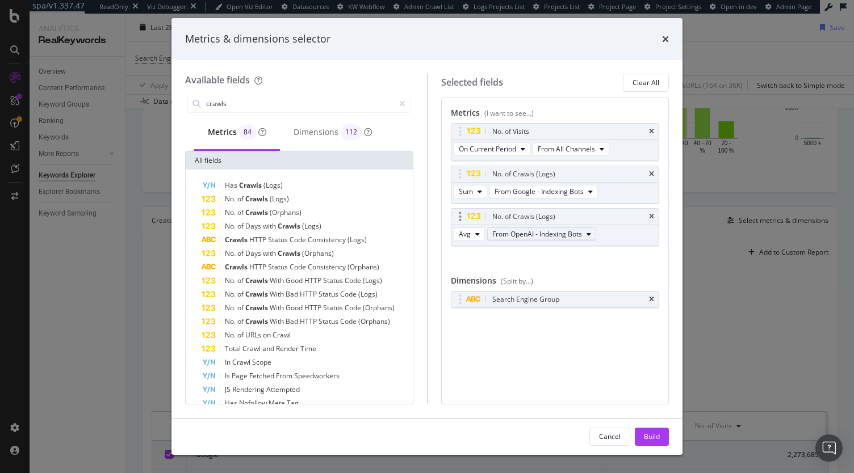
click at [556, 234] on span "From OpenAI - Indexing Bots" at bounding box center [537, 234] width 90 height 10
click at [647, 267] on div "No. of Visits On Current Period From All Channels No. of Crawls (Logs) Sum From…" at bounding box center [555, 197] width 209 height 148
click at [461, 231] on span "Avg" at bounding box center [465, 234] width 12 height 10
click at [476, 252] on span "Sum" at bounding box center [470, 253] width 14 height 10
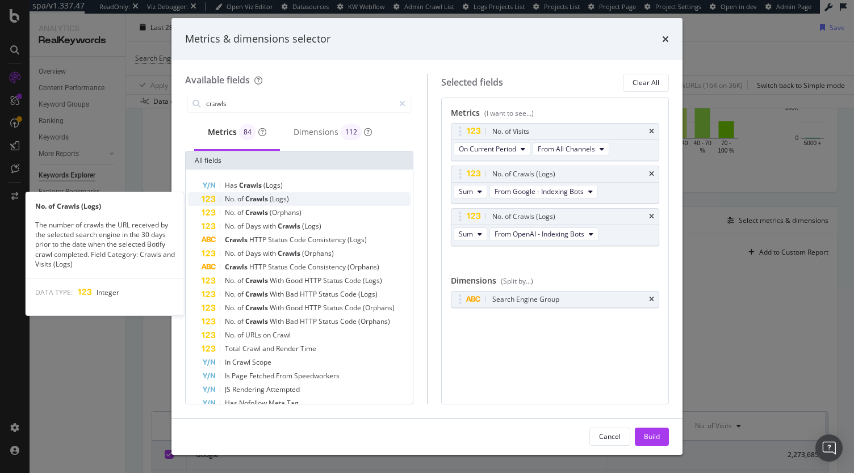
click at [280, 200] on span "(Logs)" at bounding box center [279, 199] width 19 height 10
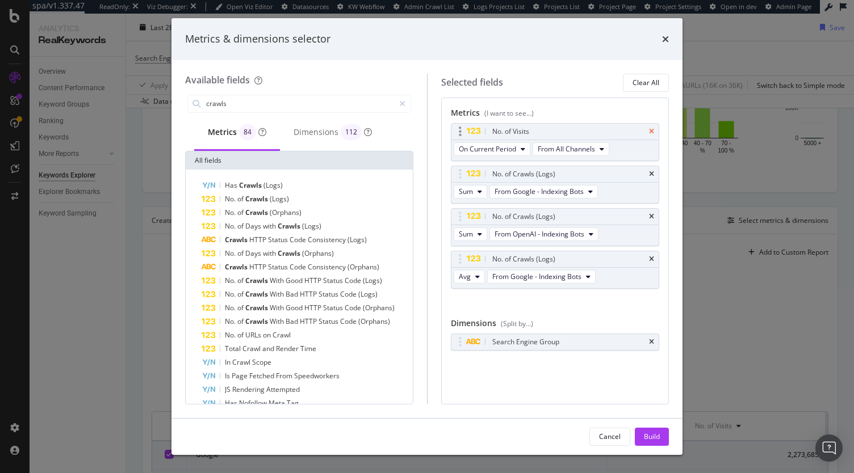
click at [653, 128] on icon "times" at bounding box center [651, 131] width 5 height 7
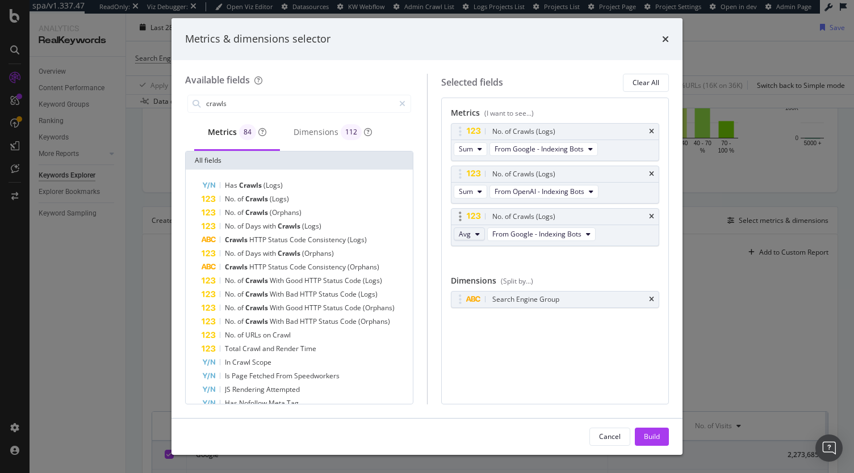
click at [475, 233] on icon "modal" at bounding box center [477, 234] width 5 height 7
click at [474, 255] on span "Sum" at bounding box center [470, 253] width 14 height 10
click at [535, 233] on span "From Google Desktop" at bounding box center [528, 234] width 69 height 10
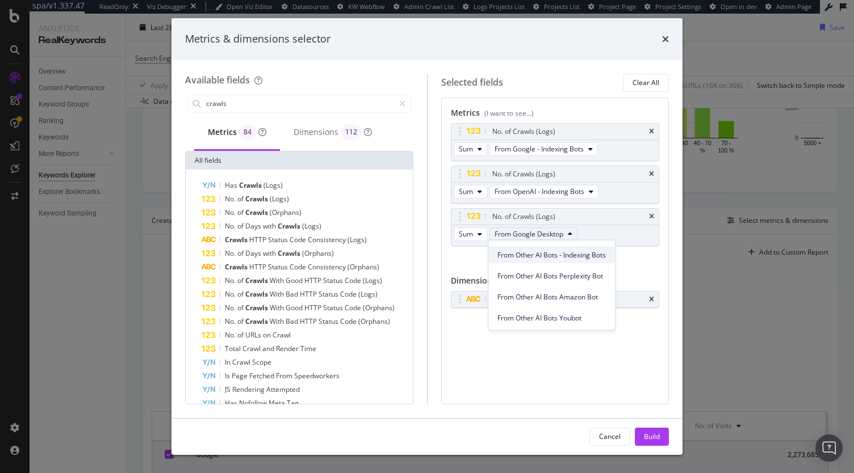
click at [587, 254] on span "From Other AI Bots - Indexing Bots" at bounding box center [551, 255] width 108 height 10
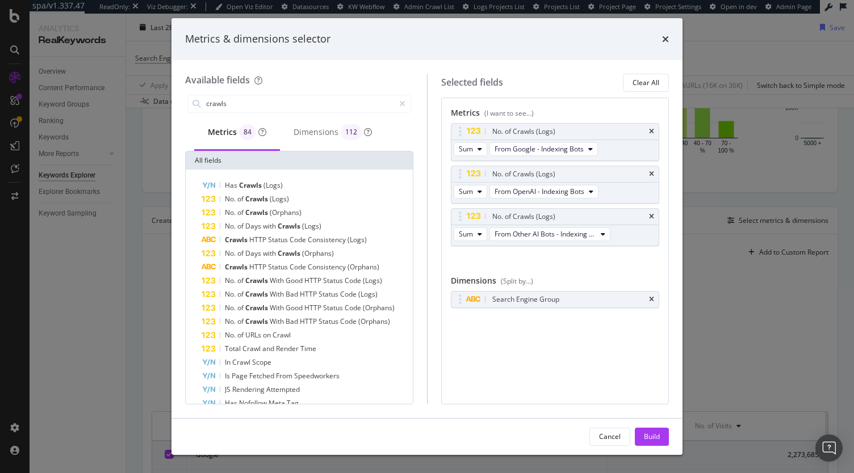
click at [597, 253] on div "No. of Crawls (Logs) Sum From Google - Indexing Bots No. of Crawls (Logs) Sum F…" at bounding box center [555, 197] width 209 height 148
click at [650, 436] on div "Build" at bounding box center [652, 437] width 16 height 10
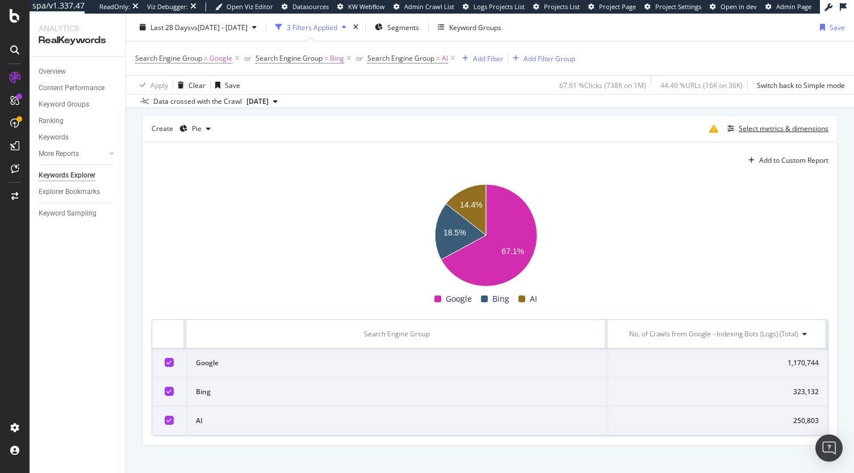
scroll to position [316, 0]
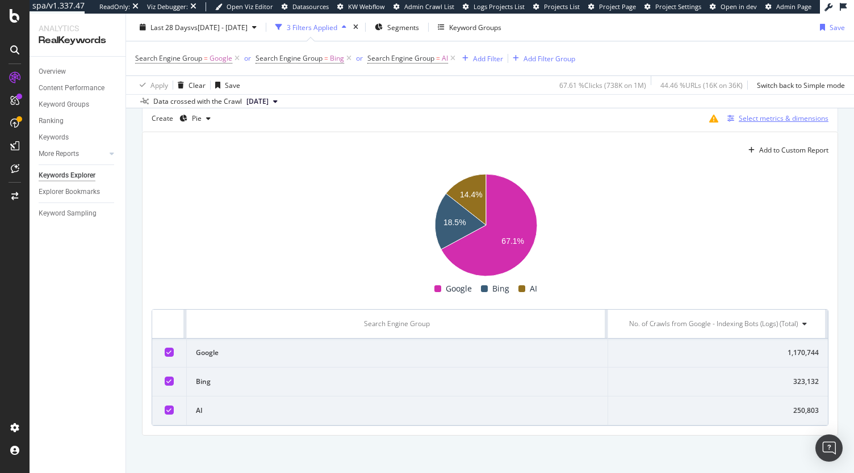
click at [738, 115] on div "Select metrics & dimensions" at bounding box center [783, 118] width 90 height 10
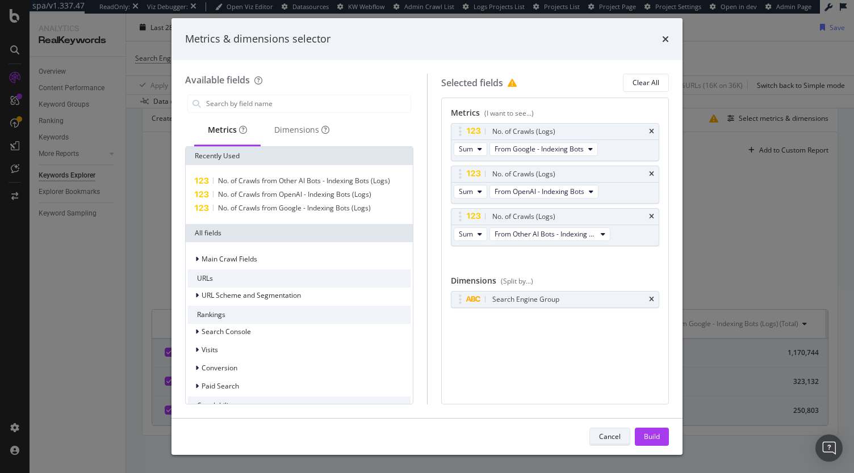
click at [612, 439] on div "Cancel" at bounding box center [610, 437] width 22 height 10
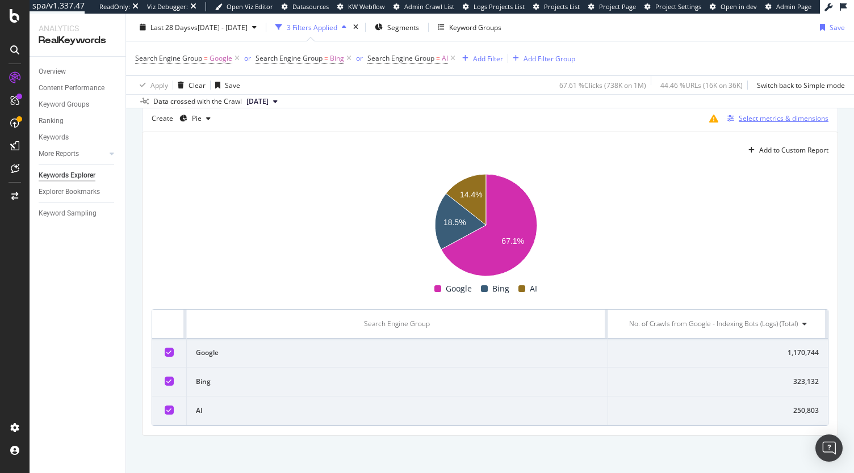
click at [758, 117] on div "Select metrics & dimensions" at bounding box center [783, 118] width 90 height 10
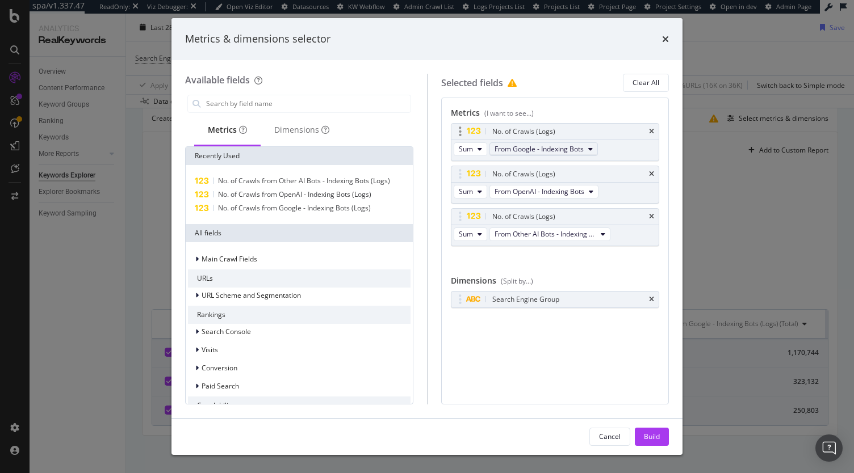
click at [571, 149] on span "From Google - Indexing Bots" at bounding box center [538, 149] width 89 height 10
click at [649, 268] on div "No. of Crawls (Logs) Sum From Google - Indexing Bots No. of Crawls (Logs) Sum F…" at bounding box center [555, 197] width 209 height 148
click at [587, 232] on span "From Other AI Bots - Indexing Bots" at bounding box center [545, 234] width 102 height 10
click at [581, 189] on span "From OpenAI - Indexing Bots" at bounding box center [539, 192] width 90 height 10
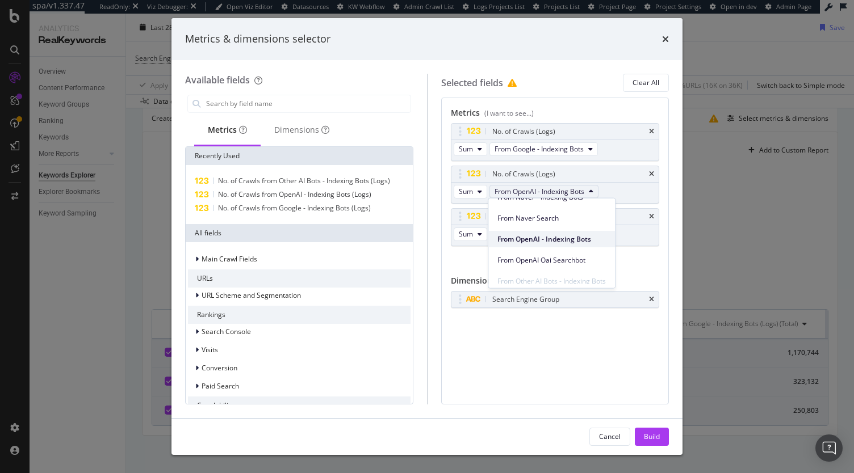
scroll to position [221, 0]
click at [581, 237] on span "From OpenAI Oai Searchbot" at bounding box center [551, 242] width 108 height 10
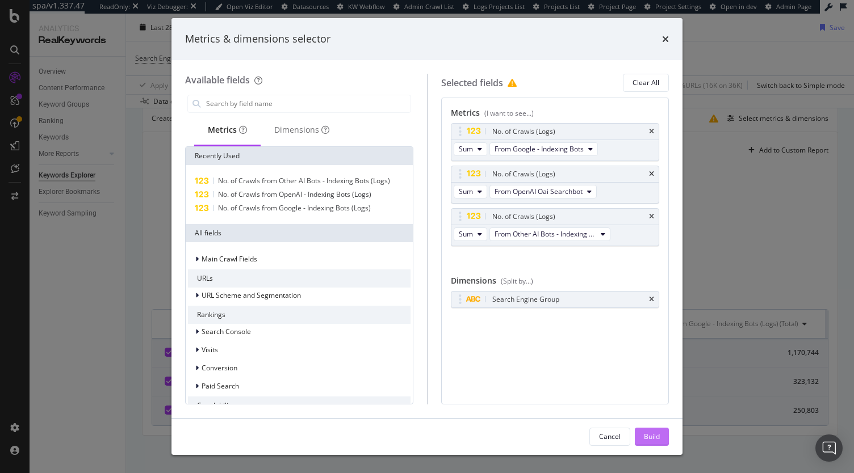
click at [645, 435] on div "Build" at bounding box center [652, 437] width 16 height 10
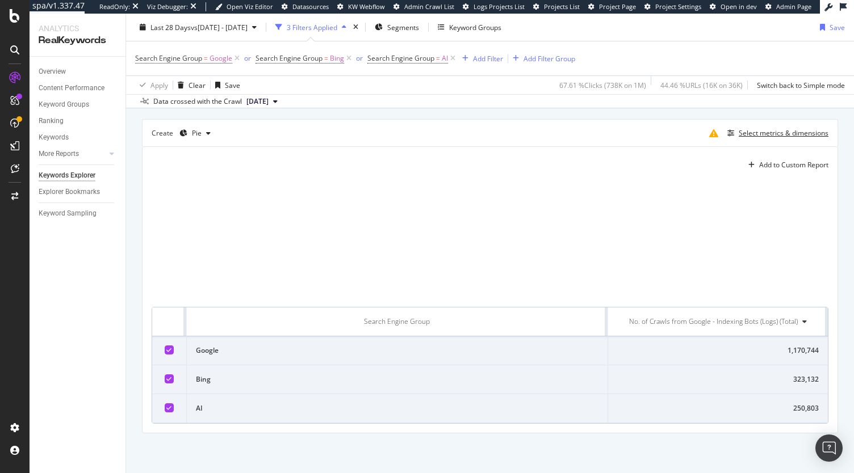
scroll to position [300, 0]
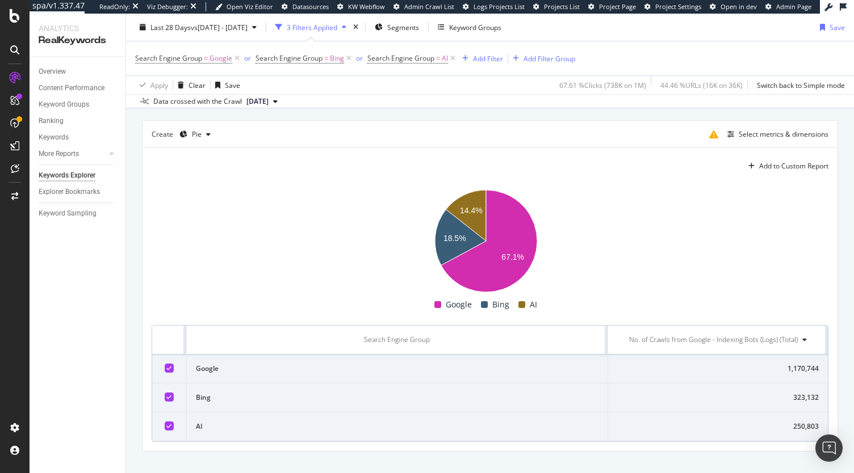
click at [786, 340] on div "No. of Crawls from Google - Indexing Bots (Logs) (Total)" at bounding box center [713, 340] width 169 height 10
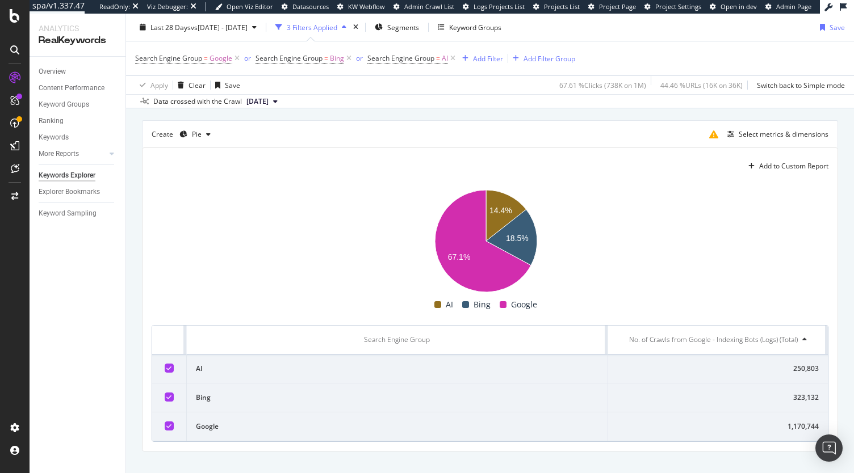
click at [802, 337] on icon at bounding box center [804, 340] width 5 height 7
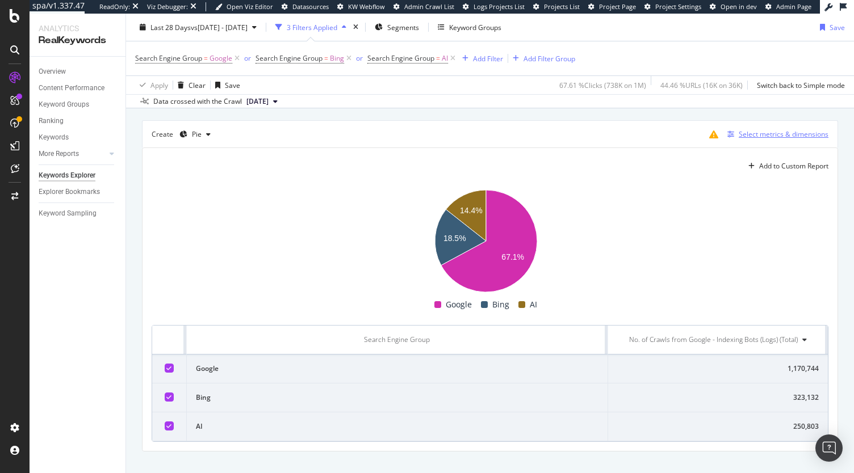
click at [755, 132] on div "Select metrics & dimensions" at bounding box center [783, 134] width 90 height 10
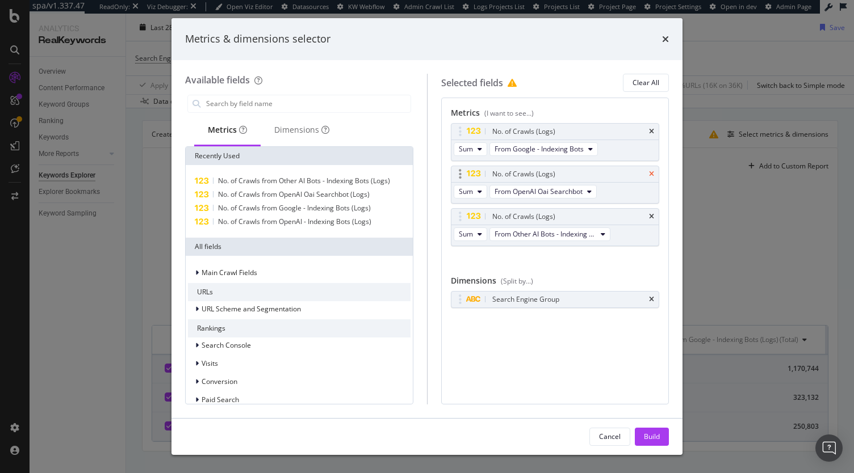
click at [651, 172] on icon "times" at bounding box center [651, 174] width 5 height 7
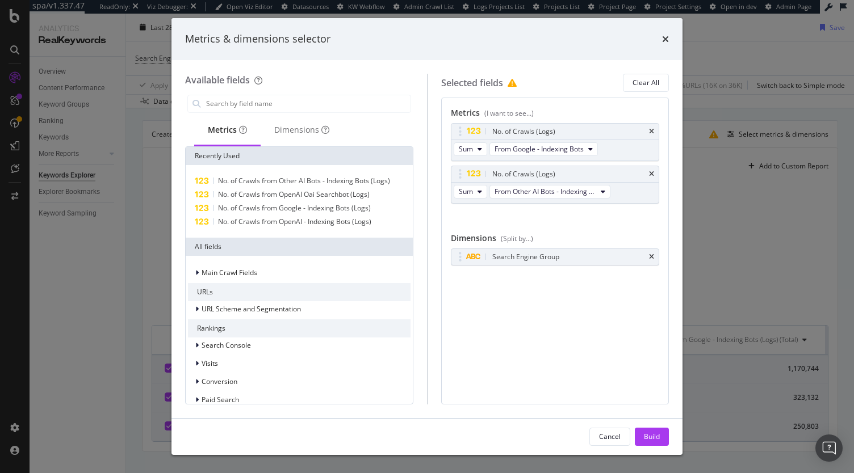
click at [651, 172] on icon "times" at bounding box center [651, 174] width 5 height 7
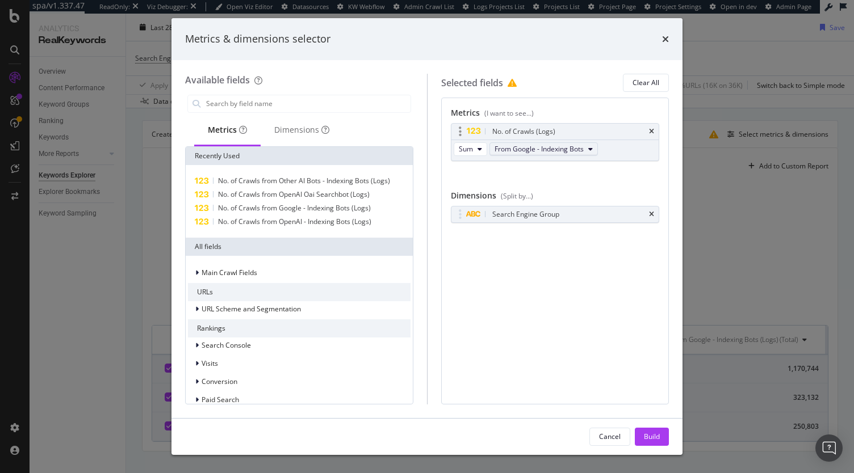
click at [565, 153] on span "From Google - Indexing Bots" at bounding box center [538, 149] width 89 height 10
click at [566, 152] on span "From Google - Indexing Bots" at bounding box center [538, 149] width 89 height 10
click at [650, 441] on div "Build" at bounding box center [652, 437] width 16 height 10
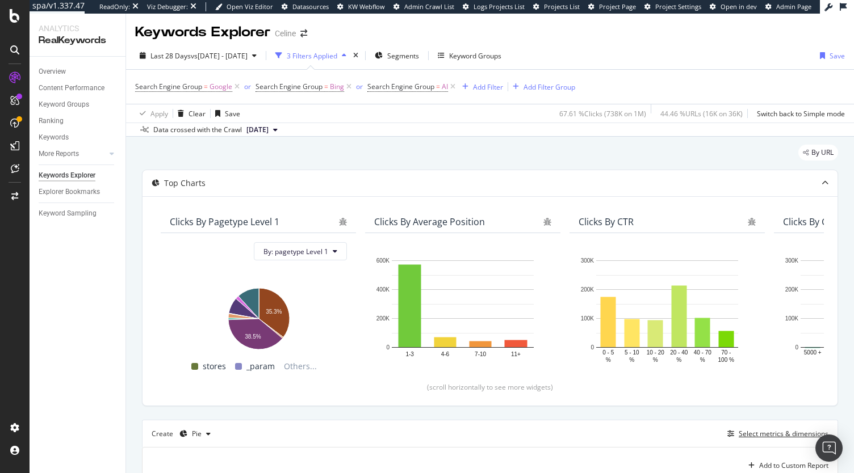
scroll to position [0, 5]
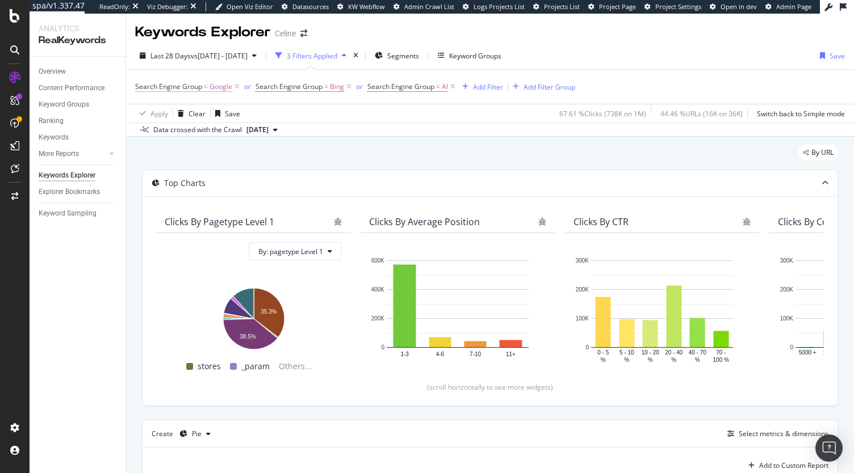
click at [215, 88] on span "Google" at bounding box center [220, 87] width 23 height 16
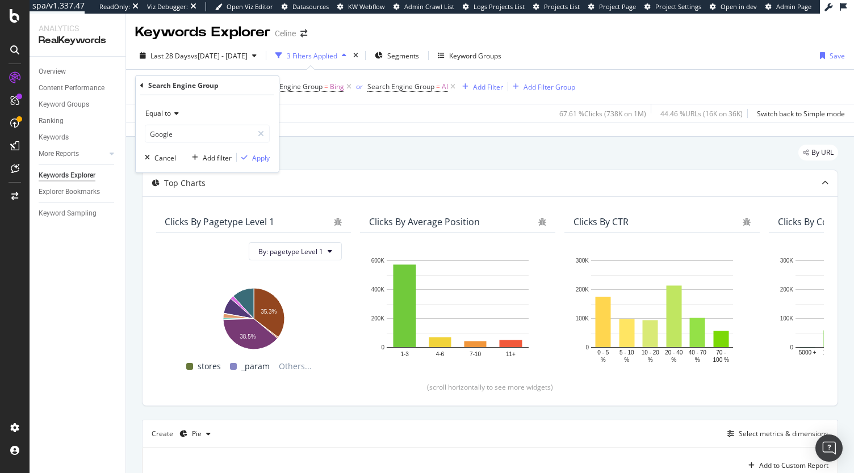
click at [363, 138] on div "By URL Top Charts Clicks By pagetype Level 1 By: pagetype Level 1 Hold CTRL whi…" at bounding box center [490, 464] width 728 height 654
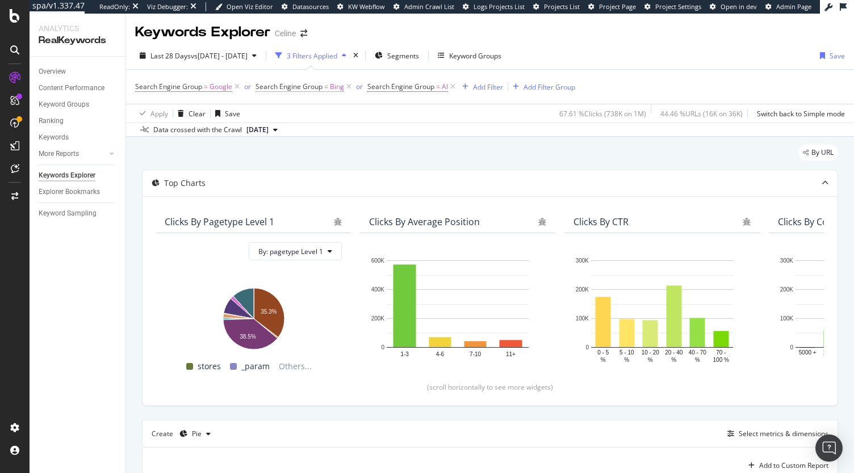
click at [305, 87] on span "Search Engine Group" at bounding box center [288, 87] width 67 height 10
click at [454, 138] on div "By URL Top Charts Clicks By pagetype Level 1 By: pagetype Level 1 Hold CTRL whi…" at bounding box center [490, 464] width 728 height 654
click at [418, 93] on span "Search Engine Group = AI" at bounding box center [412, 87] width 90 height 16
click at [417, 91] on span "Search Engine Group = AI" at bounding box center [412, 87] width 90 height 16
click at [406, 87] on span "Search Engine Group" at bounding box center [400, 87] width 67 height 10
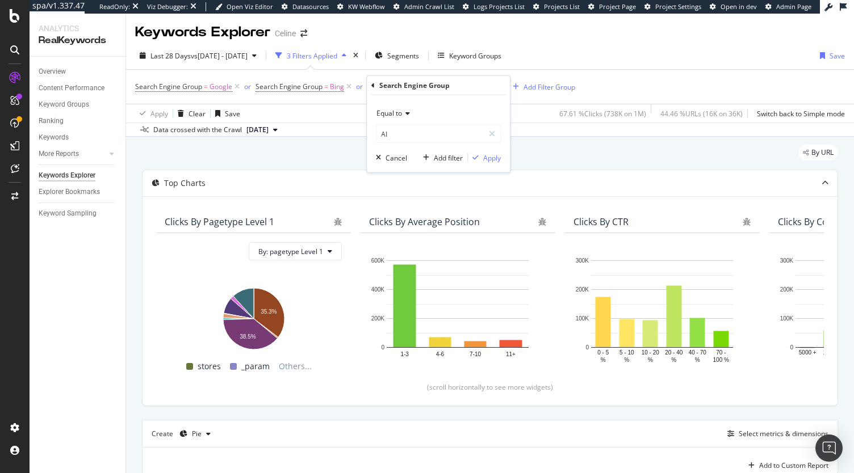
click at [545, 155] on div "By URL" at bounding box center [490, 157] width 696 height 25
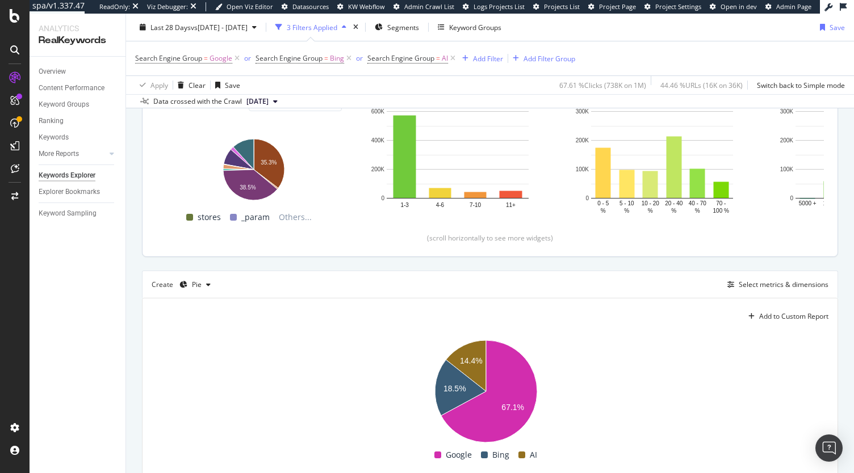
scroll to position [263, 0]
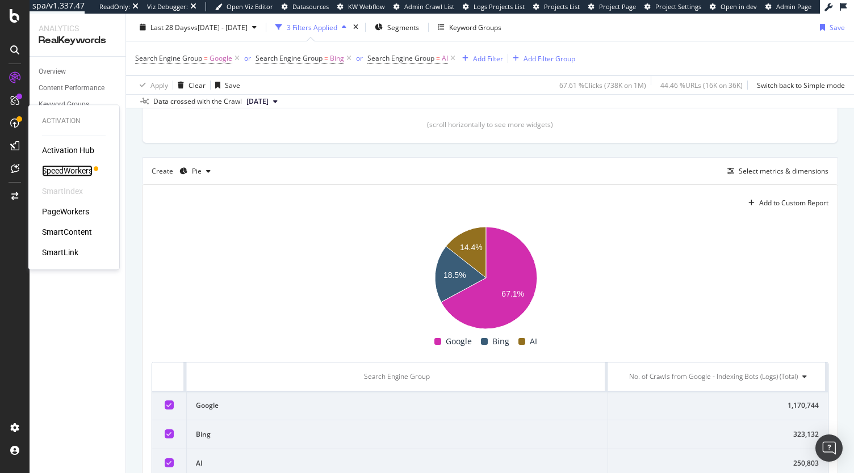
click at [56, 165] on div "SpeedWorkers" at bounding box center [67, 170] width 51 height 11
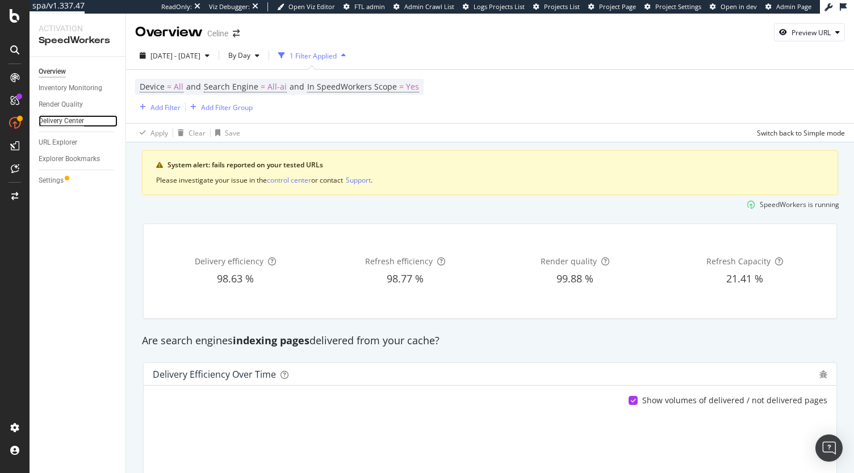
click at [70, 123] on div "Delivery Center" at bounding box center [61, 121] width 45 height 12
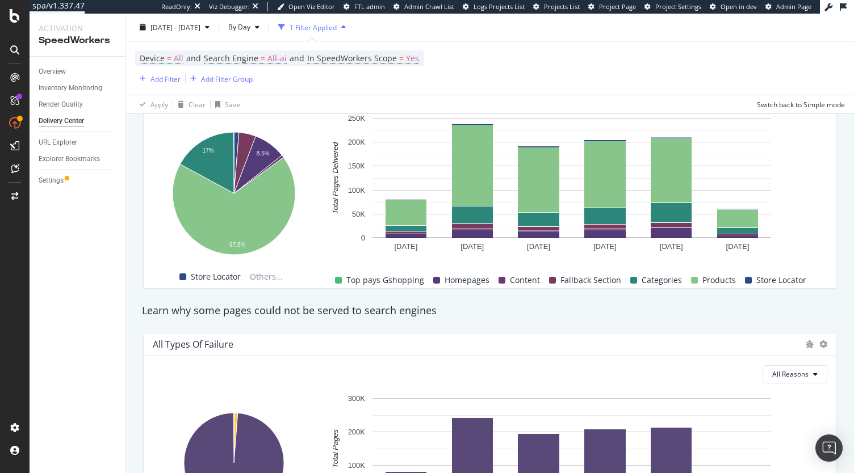
scroll to position [544, 0]
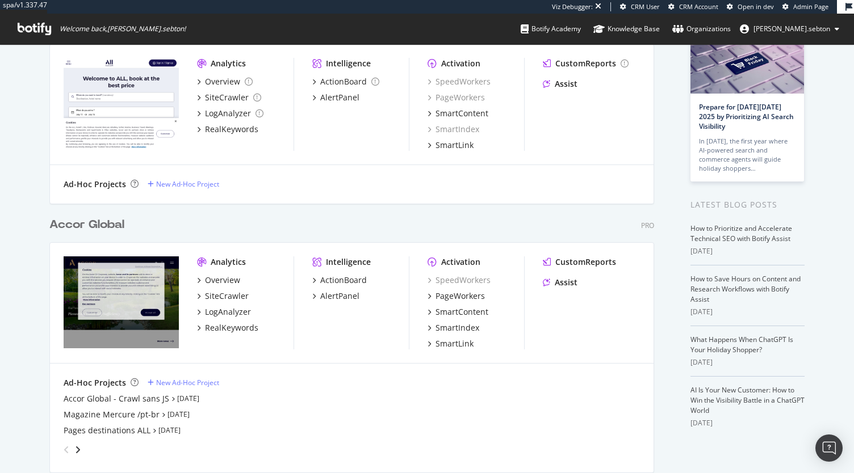
scroll to position [87, 0]
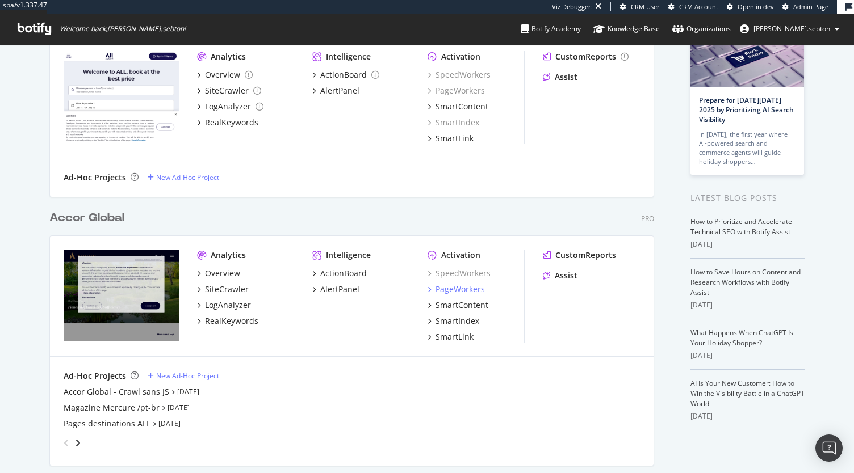
click at [468, 291] on div "PageWorkers" at bounding box center [459, 289] width 49 height 11
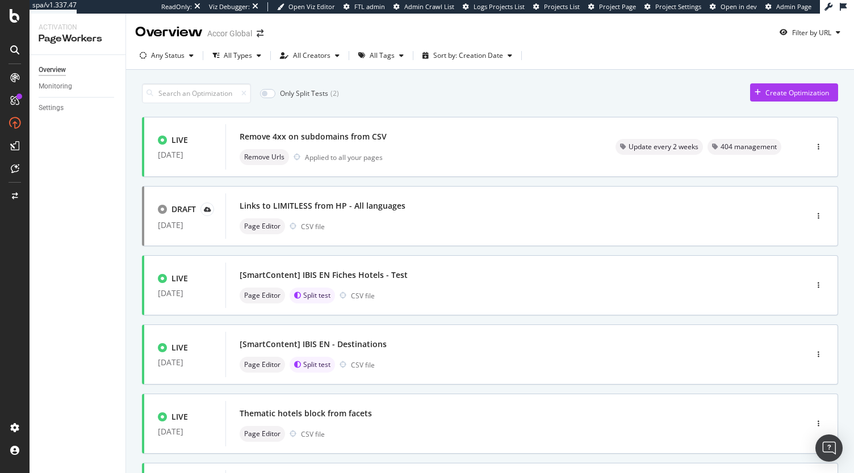
scroll to position [68, 0]
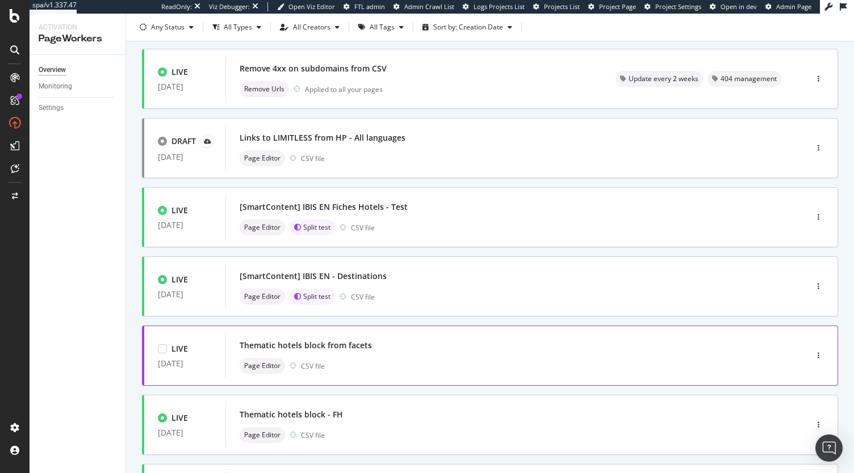
click at [346, 348] on div "Thematic hotels block from facets" at bounding box center [305, 345] width 132 height 11
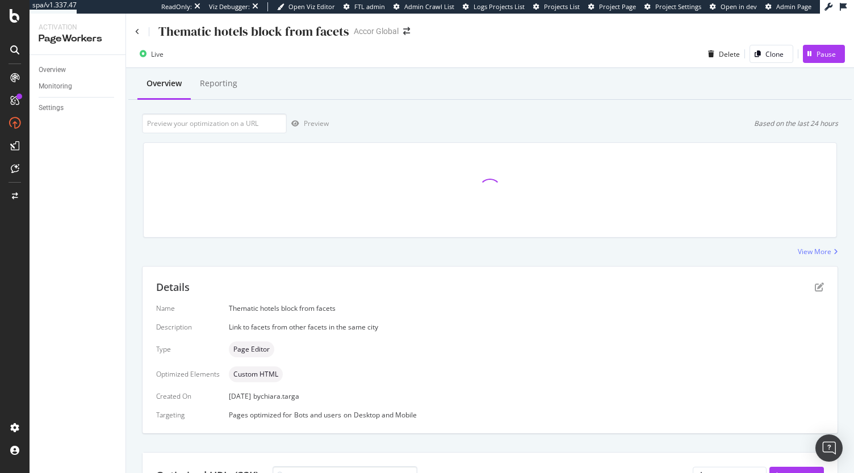
scroll to position [11, 0]
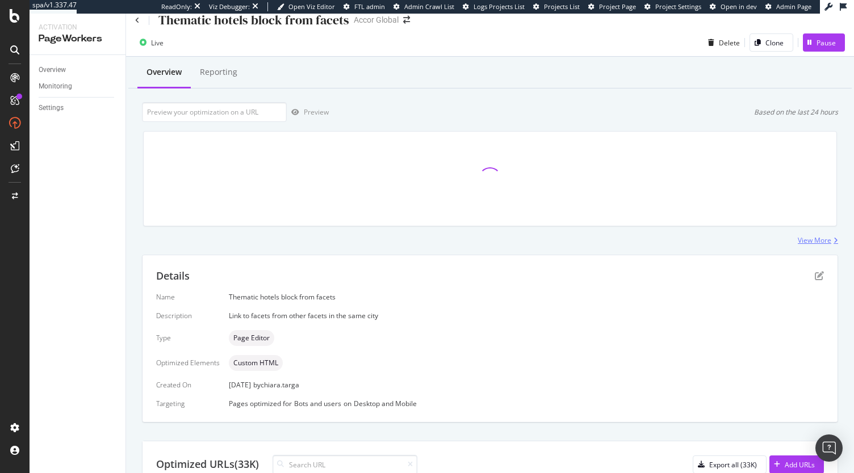
click at [804, 238] on div "View More" at bounding box center [813, 241] width 33 height 10
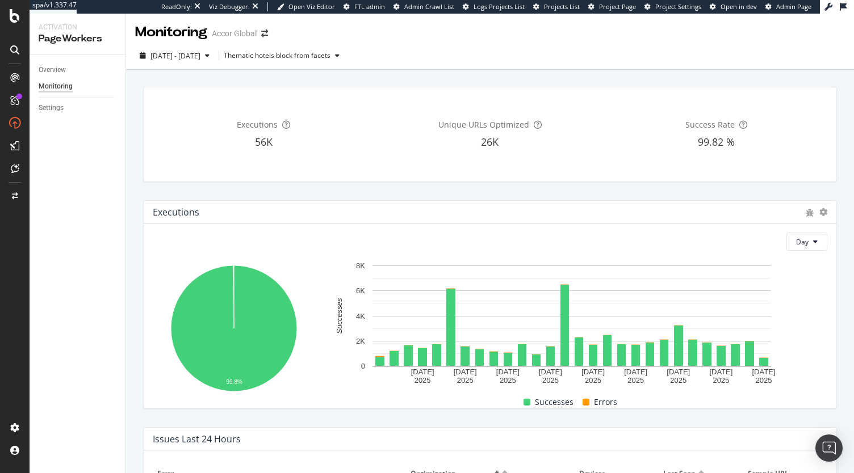
click at [180, 45] on div "2025 Sep. 3rd - Sep. 30th Thematic hotels block from facets" at bounding box center [490, 56] width 728 height 28
click at [175, 53] on span "2025 Sep. 3rd - Sep. 30th" at bounding box center [175, 56] width 50 height 10
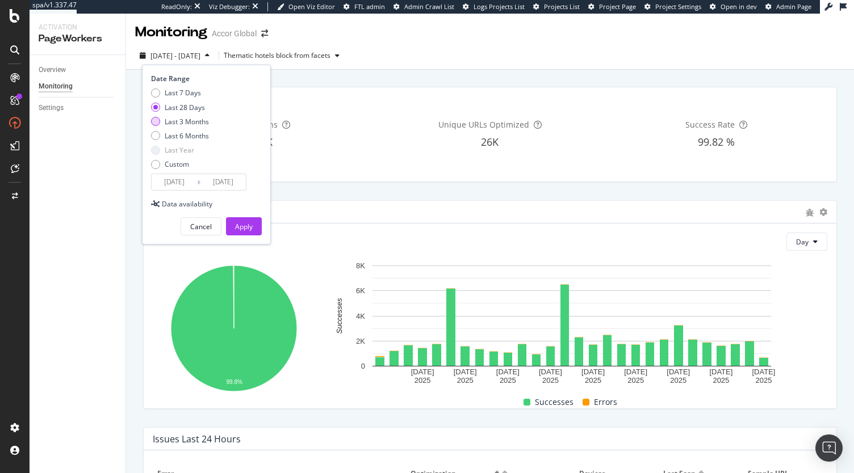
click at [188, 123] on div "Last 3 Months" at bounding box center [187, 122] width 44 height 10
type input "2025/07/01"
click at [250, 225] on div "Apply" at bounding box center [244, 227] width 18 height 10
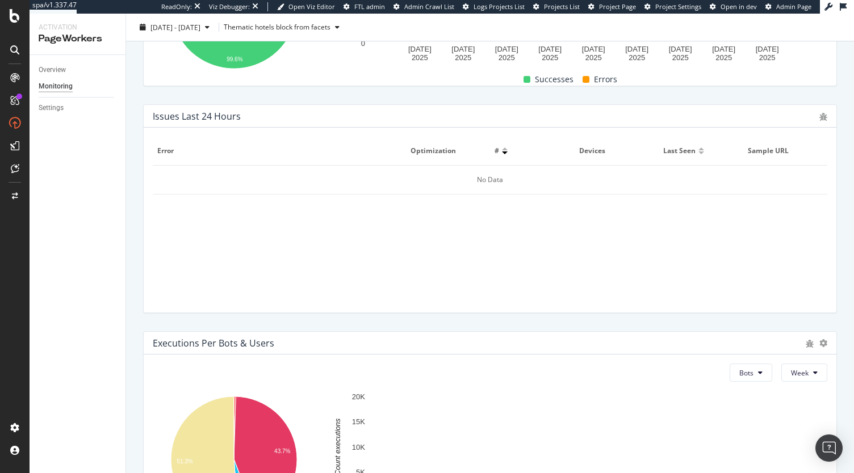
scroll to position [438, 0]
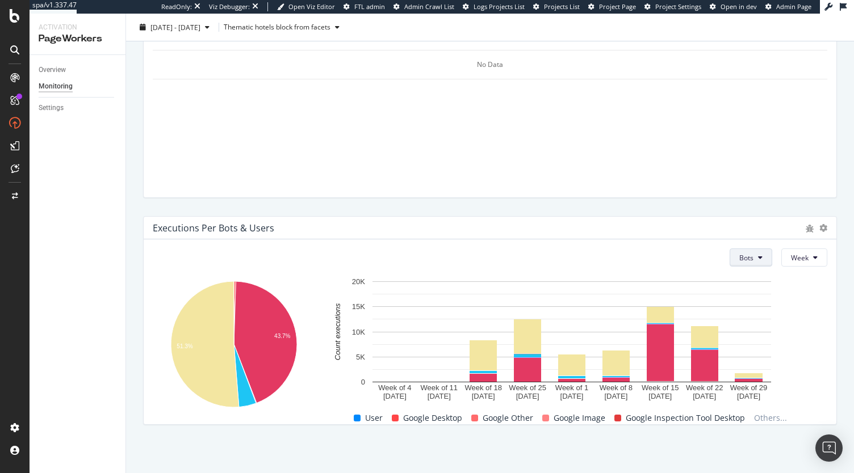
click at [739, 257] on span "Bots" at bounding box center [746, 258] width 14 height 10
click at [791, 287] on rect "A chart." at bounding box center [571, 339] width 498 height 126
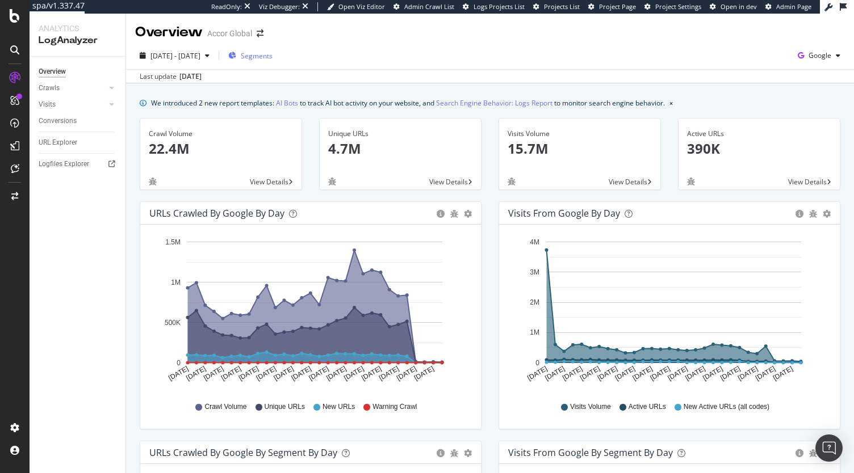
click at [272, 57] on span "Segments" at bounding box center [257, 56] width 32 height 10
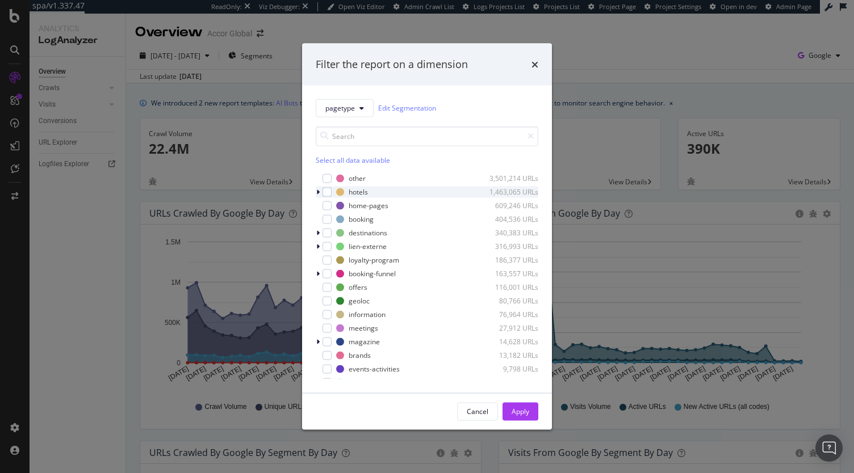
click at [316, 190] on icon "modal" at bounding box center [317, 191] width 3 height 7
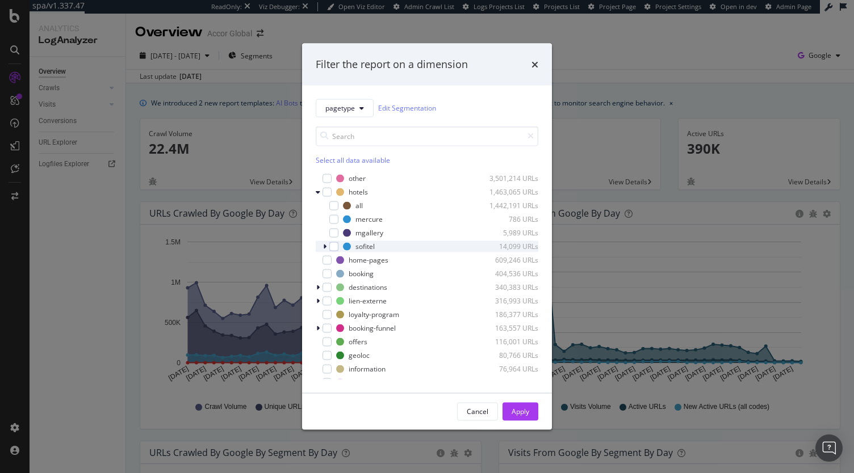
click at [324, 245] on icon "modal" at bounding box center [324, 246] width 3 height 7
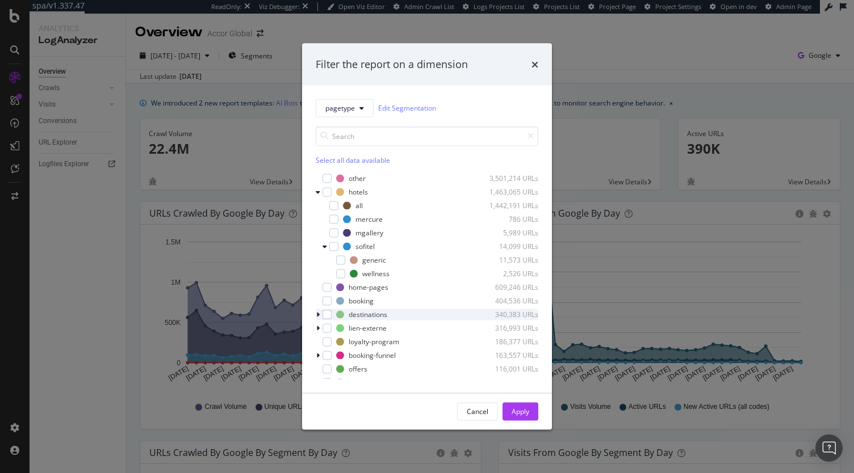
click at [319, 314] on icon "modal" at bounding box center [317, 314] width 3 height 7
click at [532, 64] on icon "times" at bounding box center [534, 64] width 7 height 9
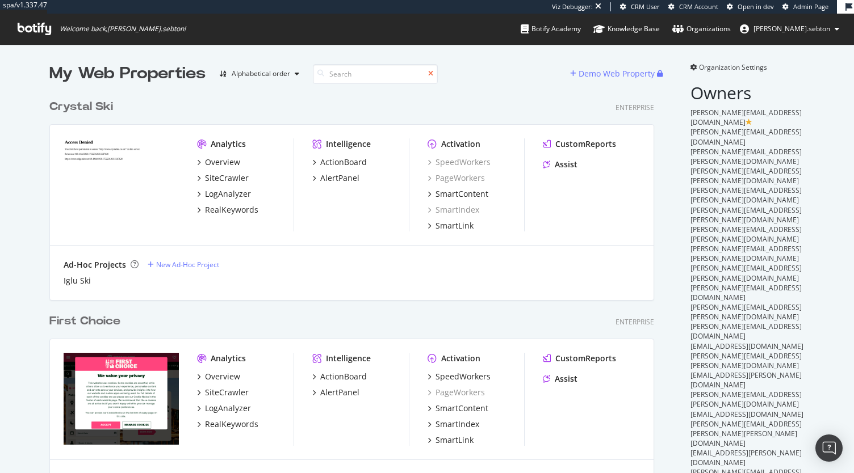
scroll to position [464, 836]
